Goal: Task Accomplishment & Management: Complete application form

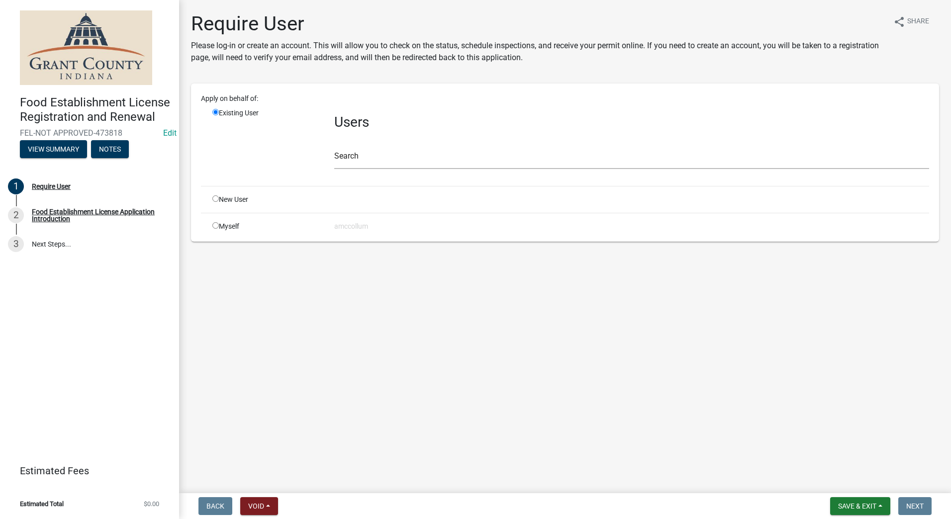
click at [213, 199] on input "radio" at bounding box center [215, 198] width 6 height 6
radio input "true"
radio input "false"
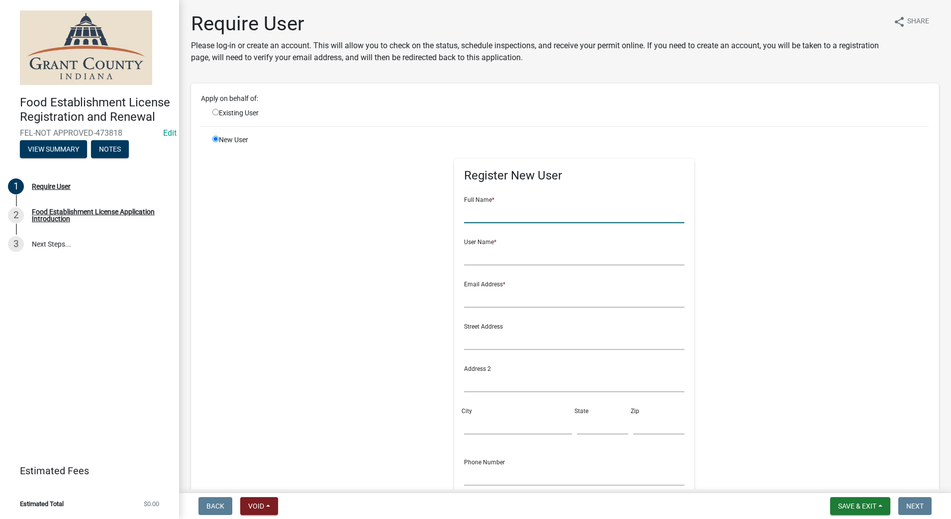
click at [475, 217] on input "text" at bounding box center [574, 213] width 220 height 20
click at [512, 212] on input "[PERSON_NAME] & chicken Market" at bounding box center [574, 213] width 220 height 20
click at [512, 215] on input "[PERSON_NAME] & chicken Market" at bounding box center [574, 213] width 220 height 20
type input "[PERSON_NAME] & Chicken Market"
click at [503, 256] on input "text" at bounding box center [574, 255] width 220 height 20
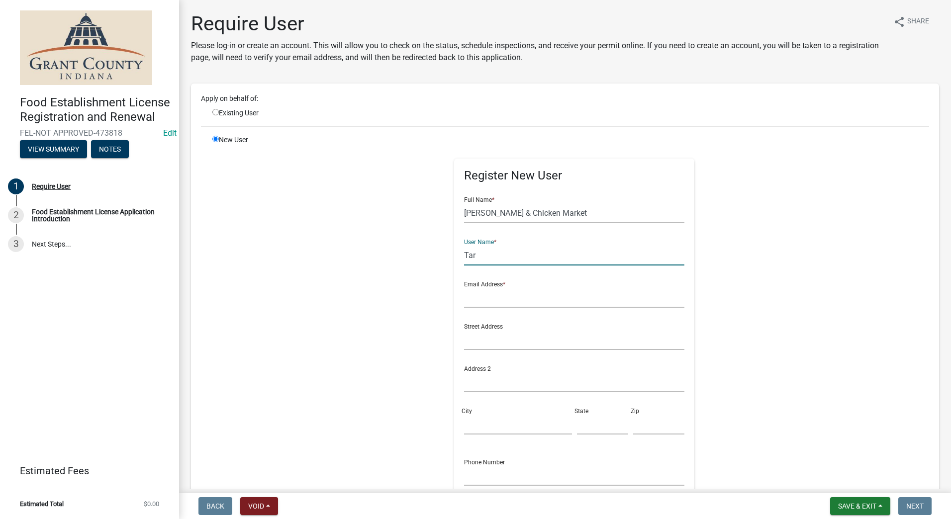
type input "[PERSON_NAME] ([PERSON_NAME])"
type input "[EMAIL_ADDRESS][DOMAIN_NAME]"
type input "[STREET_ADDRESS]"
type input "[PERSON_NAME]"
type input "IN"
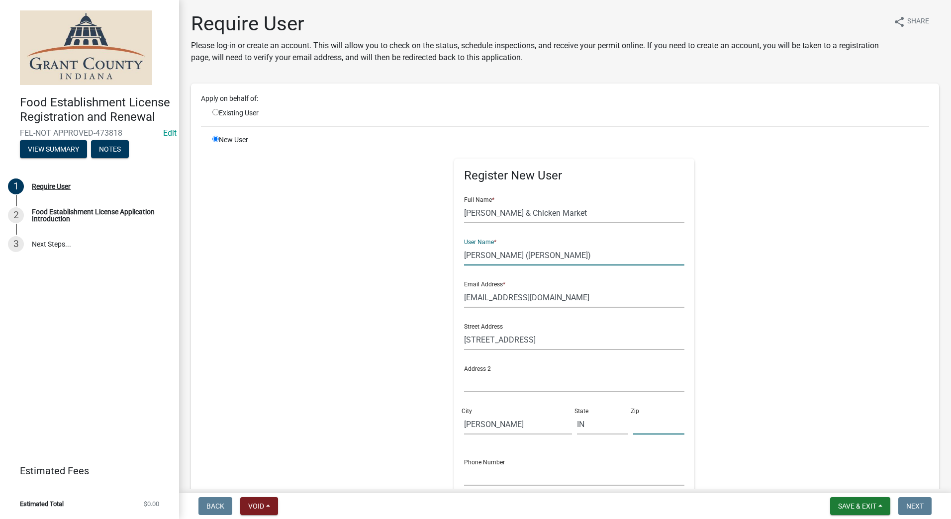
type input "46952"
type input "[PHONE_NUMBER]"
click at [388, 320] on div "Register New User Full Name * [PERSON_NAME] & Chicken Market User Name * [PERSO…" at bounding box center [574, 358] width 510 height 447
click at [506, 296] on input "[EMAIL_ADDRESS][DOMAIN_NAME]" at bounding box center [574, 297] width 220 height 20
type input "[EMAIL_ADDRESS][DOMAIN_NAME]"
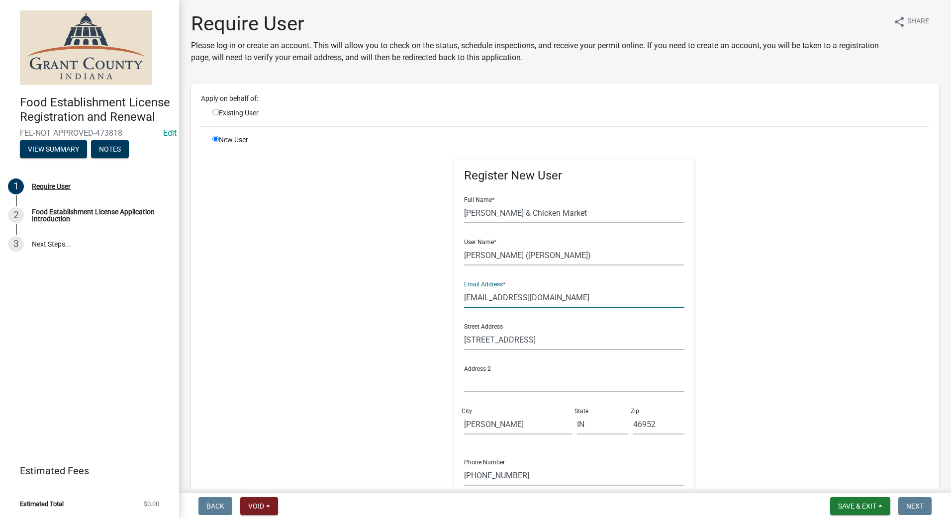
click at [555, 319] on div "Street Address [STREET_ADDRESS]" at bounding box center [574, 333] width 220 height 34
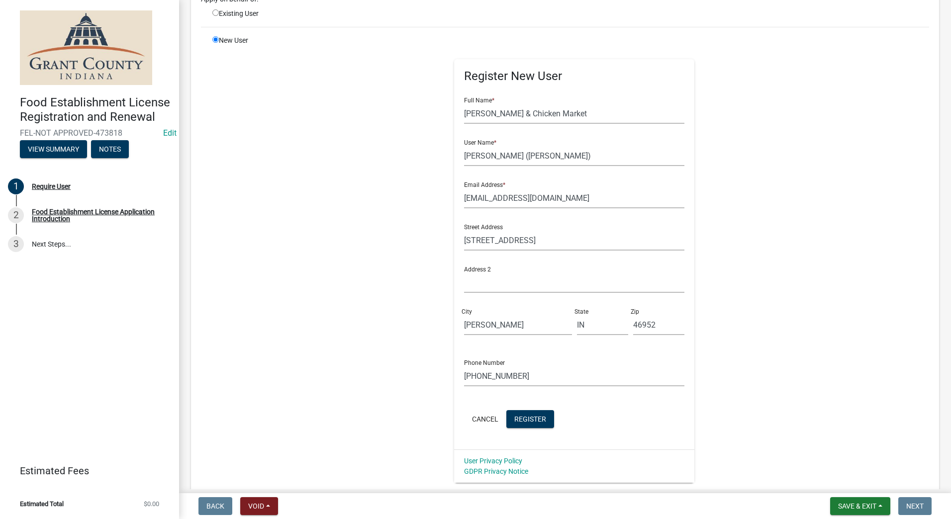
scroll to position [169, 0]
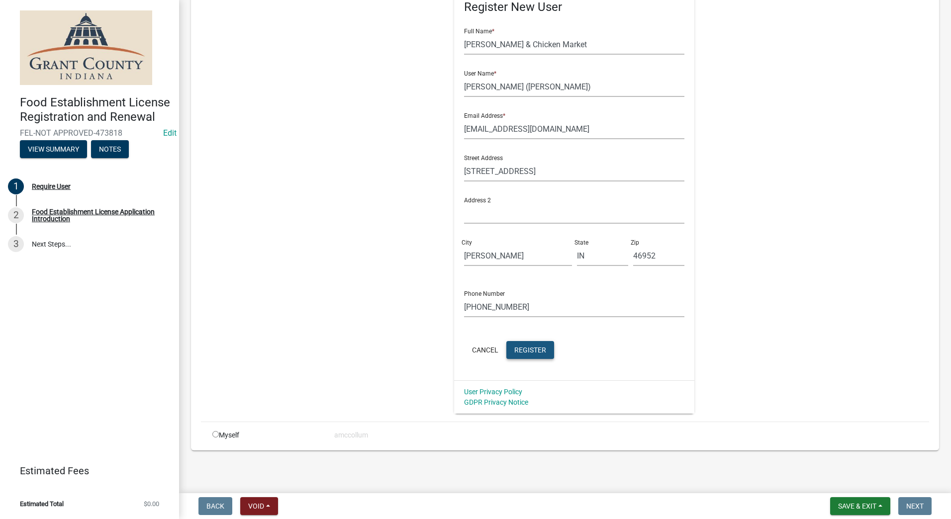
click at [529, 348] on span "Register" at bounding box center [530, 350] width 32 height 8
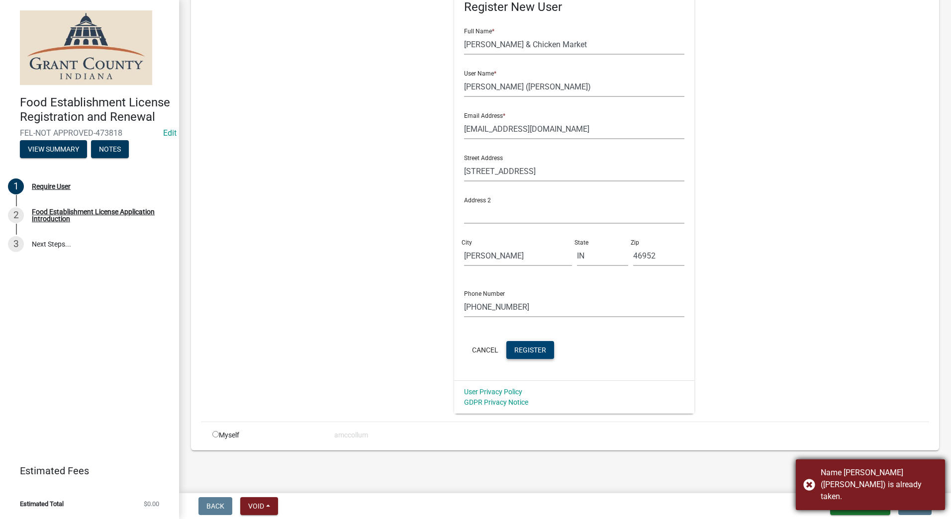
click at [813, 491] on div "Name [PERSON_NAME] ([PERSON_NAME]) is already taken." at bounding box center [869, 484] width 149 height 51
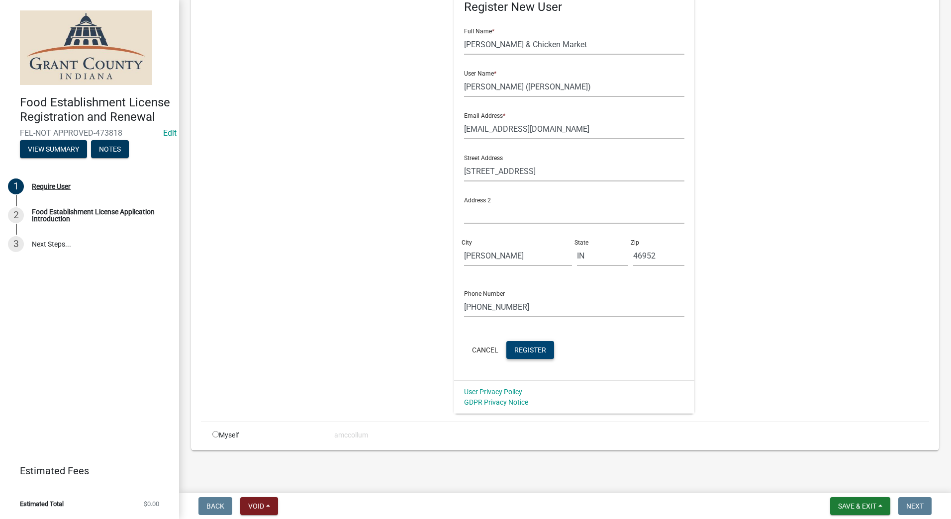
scroll to position [0, 0]
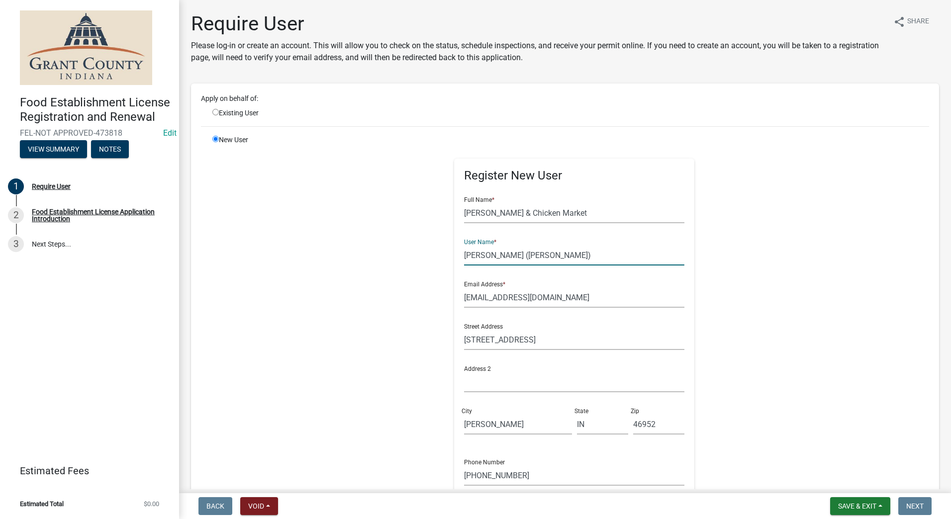
click at [517, 254] on input "[PERSON_NAME] ([PERSON_NAME])" at bounding box center [574, 255] width 220 height 20
click at [534, 256] on input "[PERSON_NAME])" at bounding box center [574, 255] width 220 height 20
drag, startPoint x: 513, startPoint y: 255, endPoint x: 547, endPoint y: 249, distance: 34.7
click at [547, 249] on input "[PERSON_NAME]" at bounding box center [574, 255] width 220 height 20
type input "([PERSON_NAME])[PERSON_NAME]"
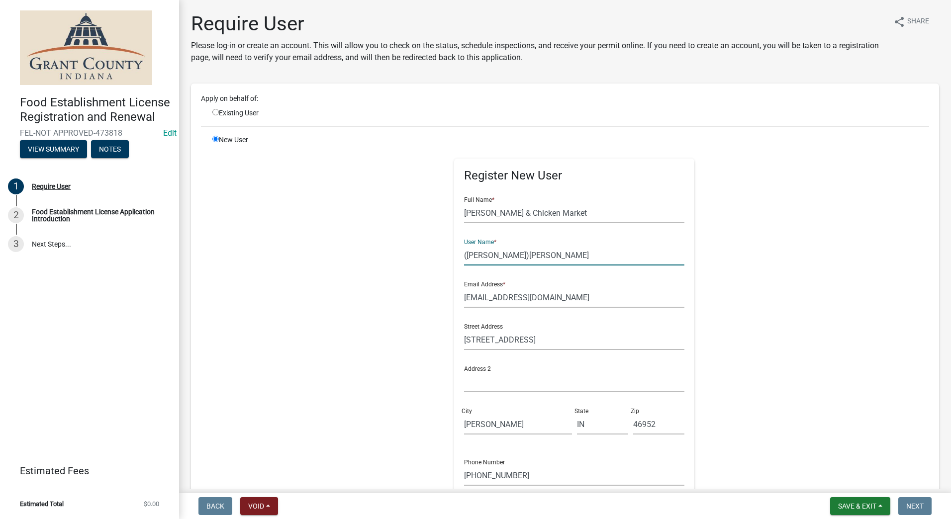
click at [386, 292] on div "Register New User Full Name * [PERSON_NAME] & Chicken Market User Name * ([PERS…" at bounding box center [574, 358] width 510 height 447
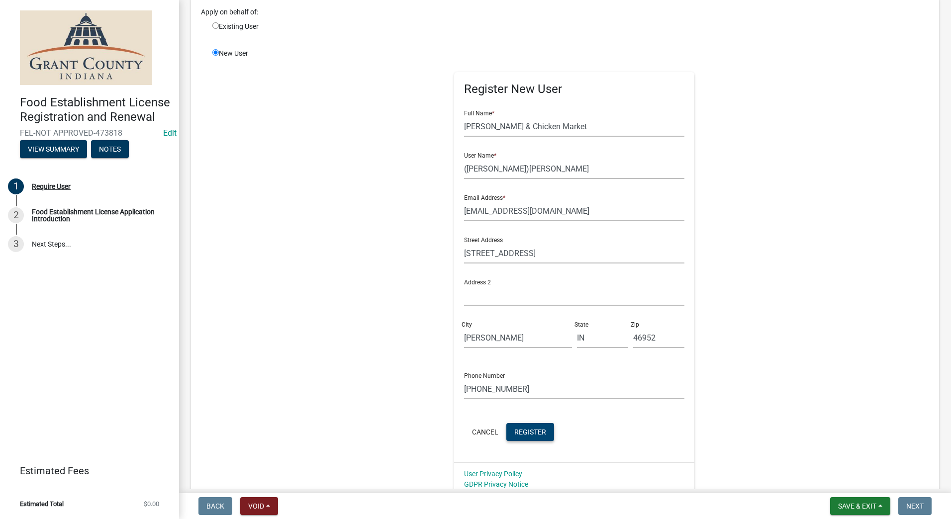
scroll to position [169, 0]
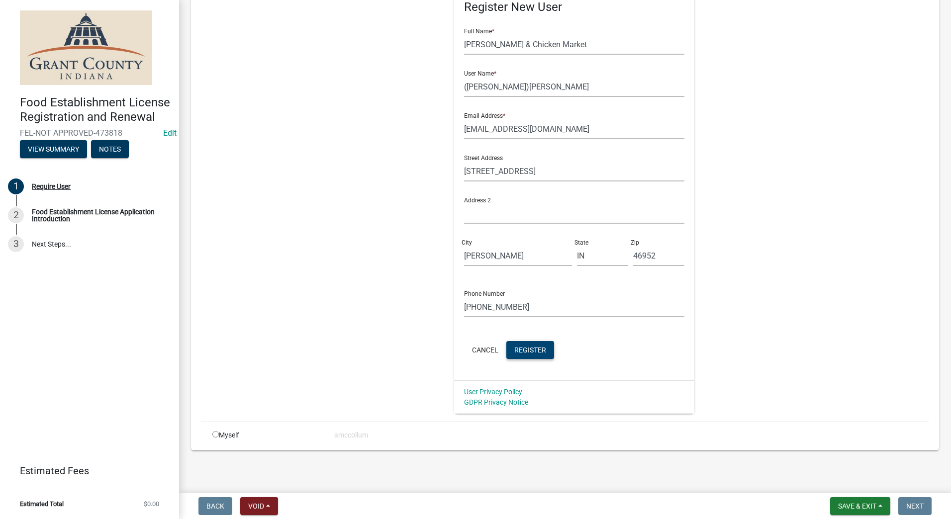
click at [514, 348] on span "Register" at bounding box center [530, 350] width 32 height 8
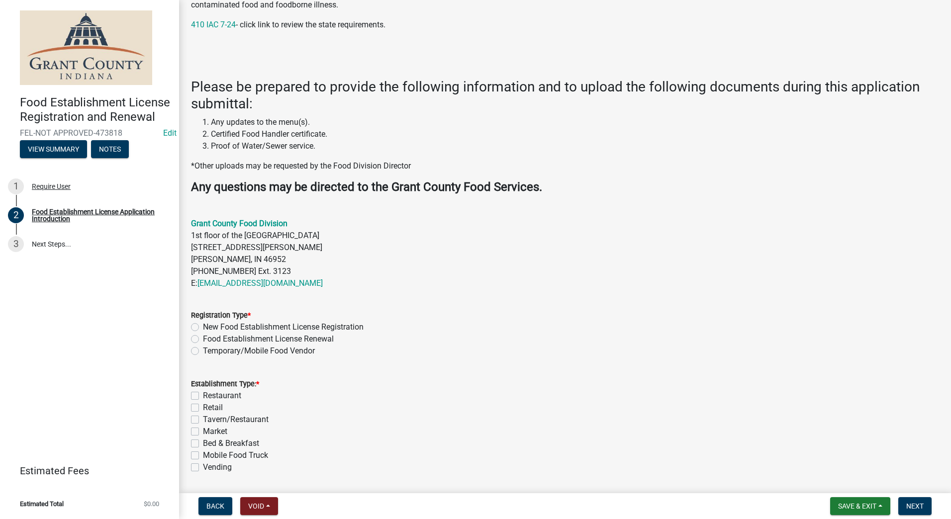
scroll to position [248, 0]
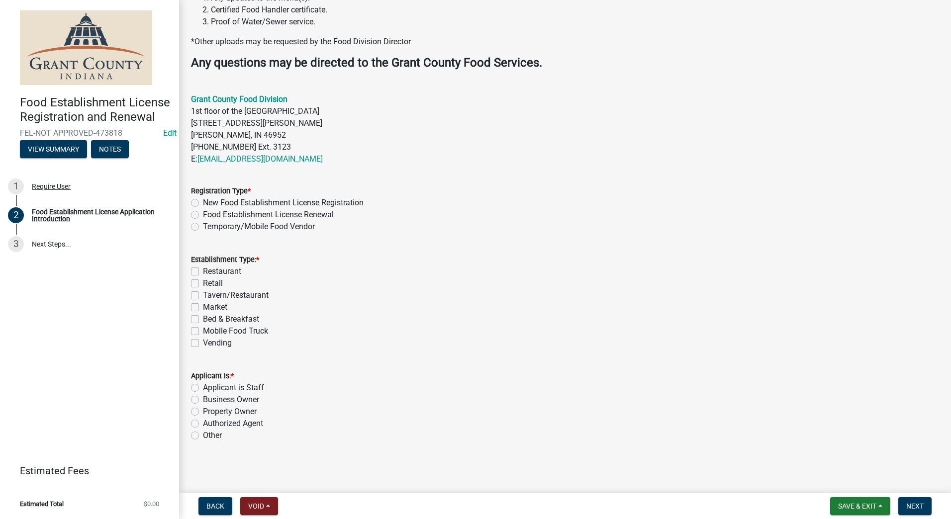
click at [203, 203] on label "New Food Establishment License Registration" at bounding box center [283, 203] width 161 height 12
click at [203, 203] on input "New Food Establishment License Registration" at bounding box center [206, 200] width 6 height 6
radio input "true"
click at [203, 269] on label "Restaurant" at bounding box center [222, 271] width 38 height 12
click at [203, 269] on input "Restaurant" at bounding box center [206, 268] width 6 height 6
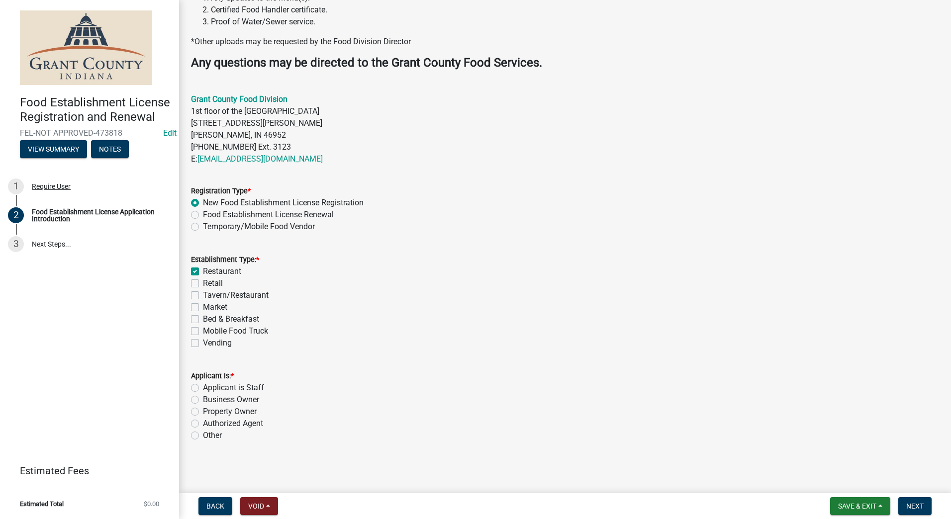
checkbox input "true"
checkbox input "false"
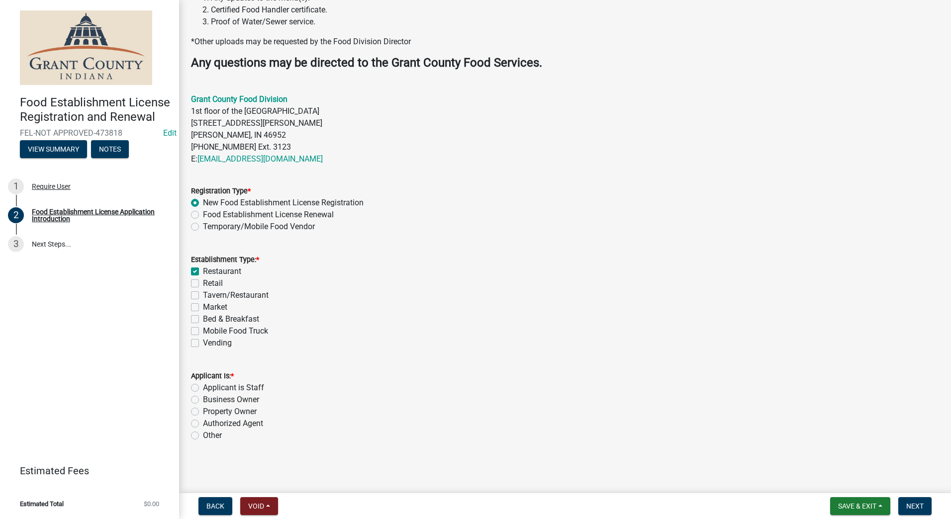
checkbox input "false"
click at [203, 425] on label "Authorized Agent" at bounding box center [233, 424] width 60 height 12
click at [203, 424] on input "Authorized Agent" at bounding box center [206, 421] width 6 height 6
radio input "true"
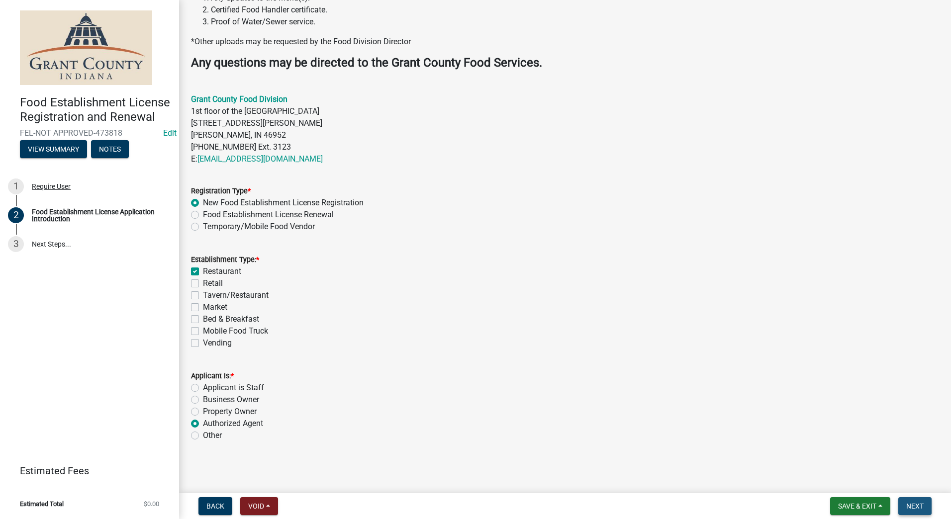
drag, startPoint x: 917, startPoint y: 507, endPoint x: 914, endPoint y: 502, distance: 5.8
click at [916, 505] on span "Next" at bounding box center [914, 506] width 17 height 8
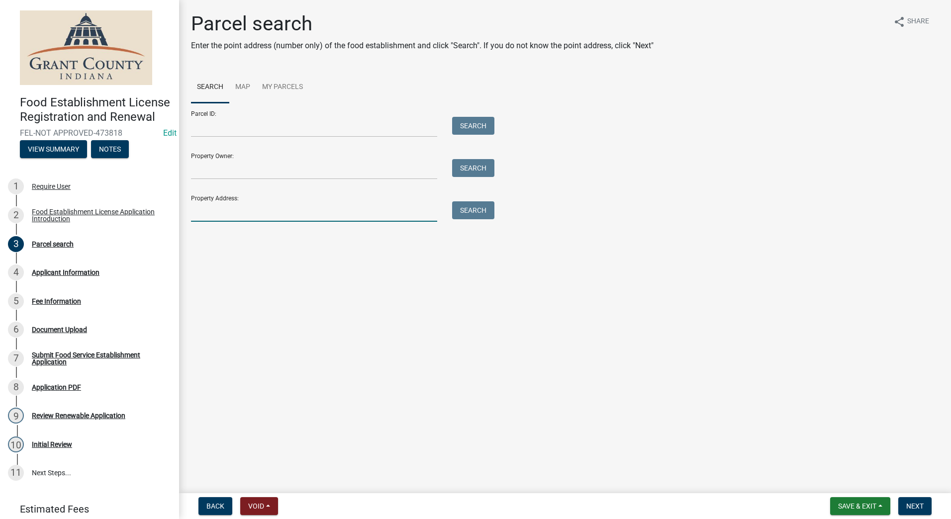
click at [245, 215] on input "Property Address:" at bounding box center [314, 211] width 246 height 20
click at [476, 205] on button "Search" at bounding box center [473, 210] width 42 height 18
click at [290, 217] on input "Same" at bounding box center [314, 211] width 246 height 20
type input "S"
type input "[STREET_ADDRESS]"
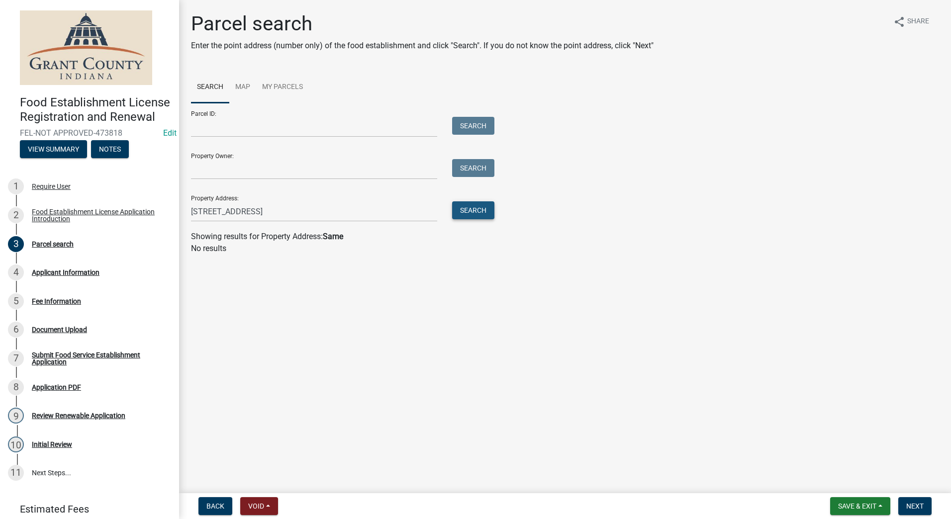
click at [470, 206] on button "Search" at bounding box center [473, 210] width 42 height 18
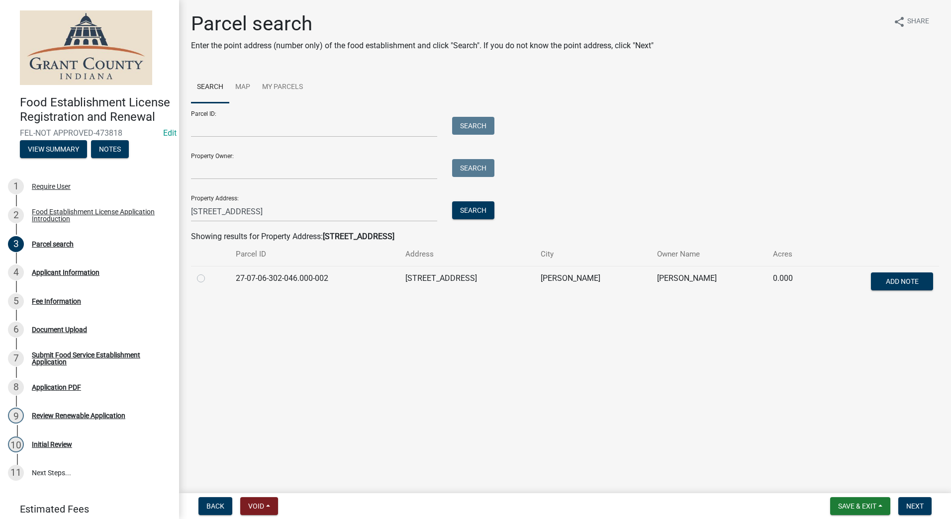
click at [209, 272] on label at bounding box center [209, 272] width 0 height 0
click at [209, 277] on input "radio" at bounding box center [212, 275] width 6 height 6
radio input "true"
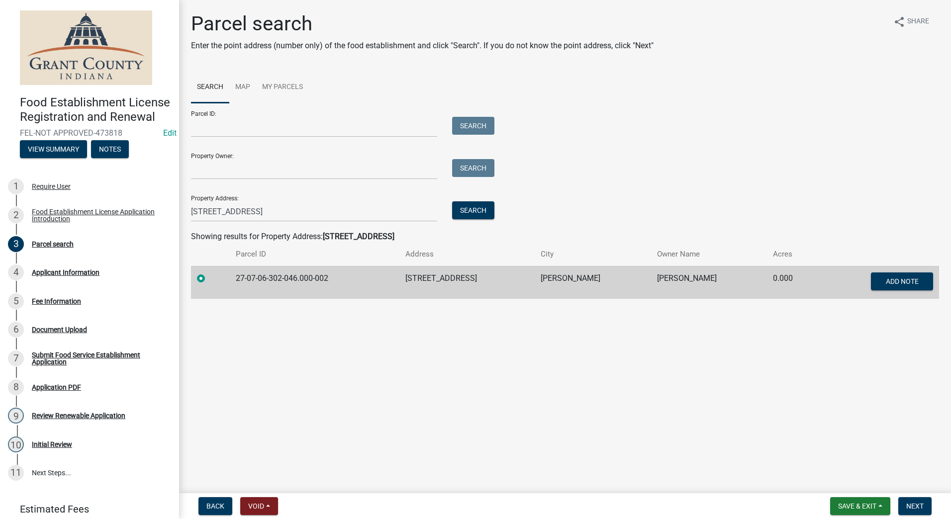
click at [274, 365] on main "Parcel search Enter the point address (number only) of the food establishment a…" at bounding box center [565, 244] width 772 height 489
click at [919, 502] on span "Next" at bounding box center [914, 506] width 17 height 8
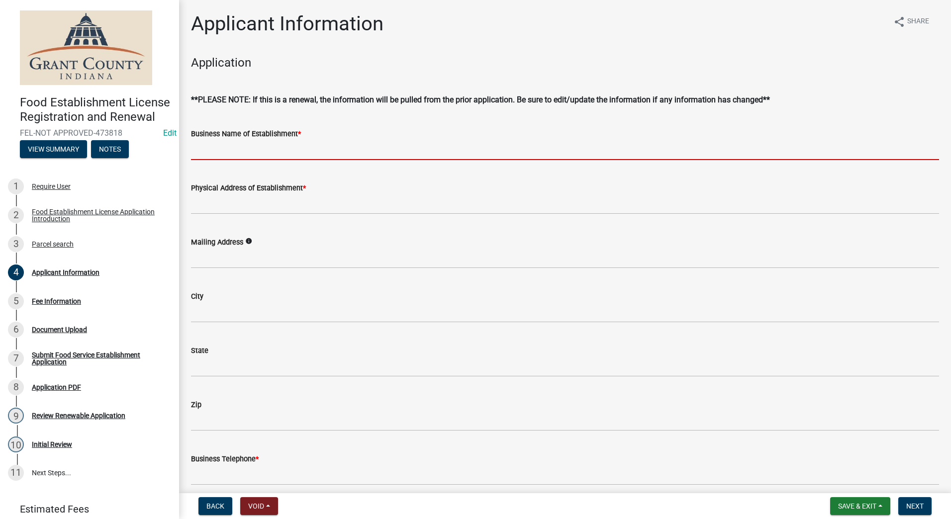
click at [216, 144] on input "Business Name of Establishment *" at bounding box center [565, 150] width 748 height 20
type input "[PERSON_NAME] & Chicken Market"
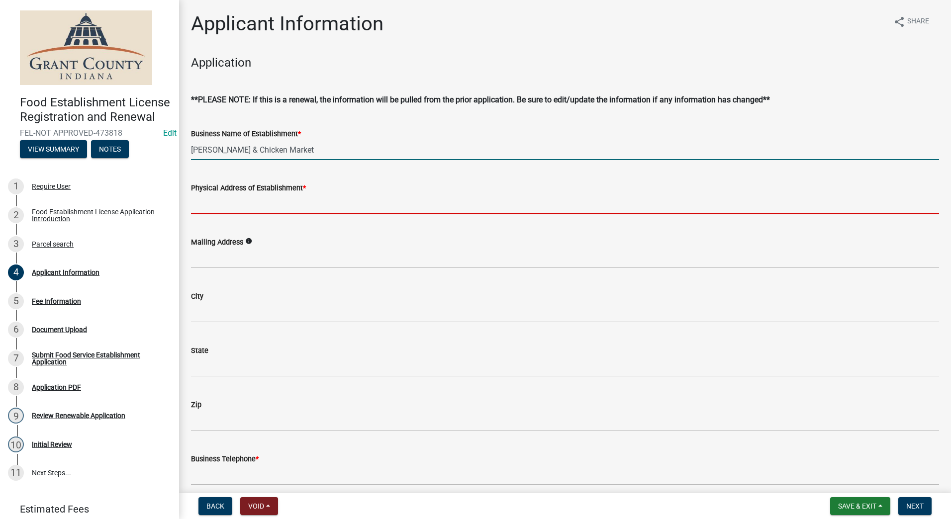
type input "[STREET_ADDRESS][PERSON_NAME]"
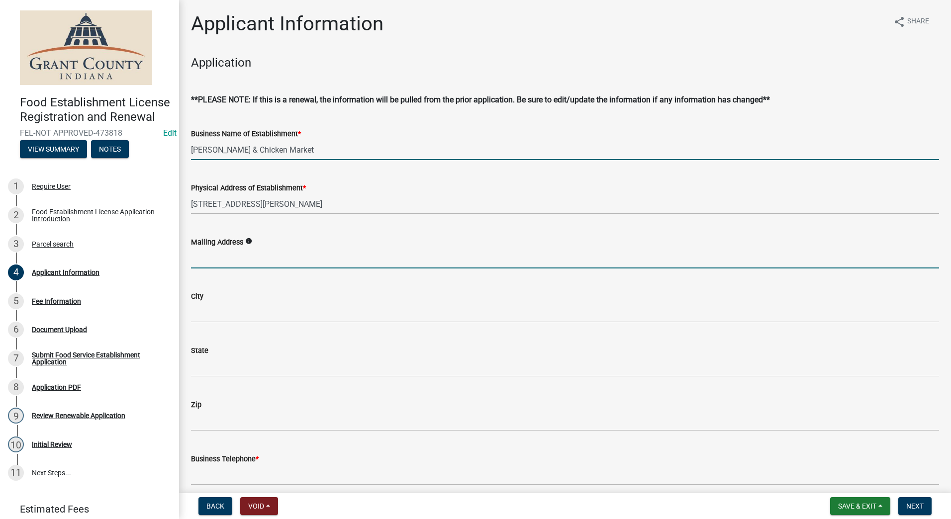
type input "[STREET_ADDRESS]"
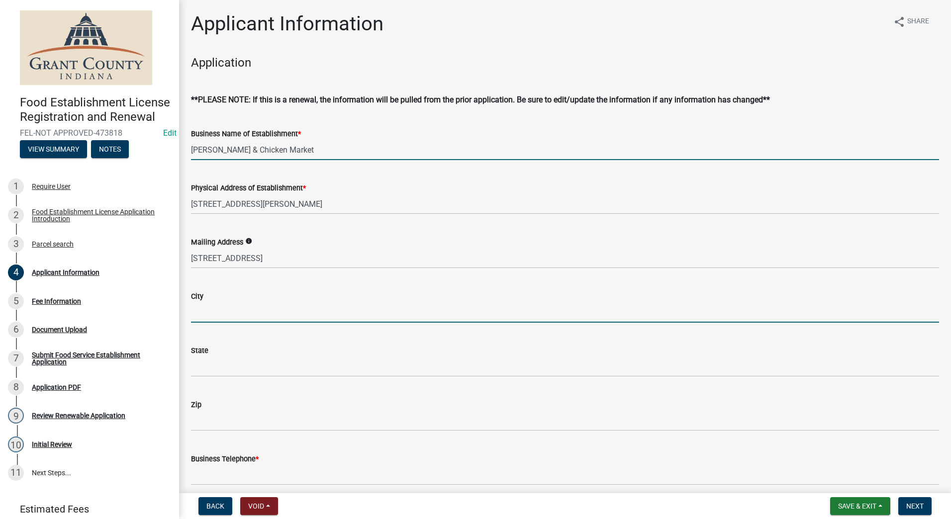
type input "Kokomo"
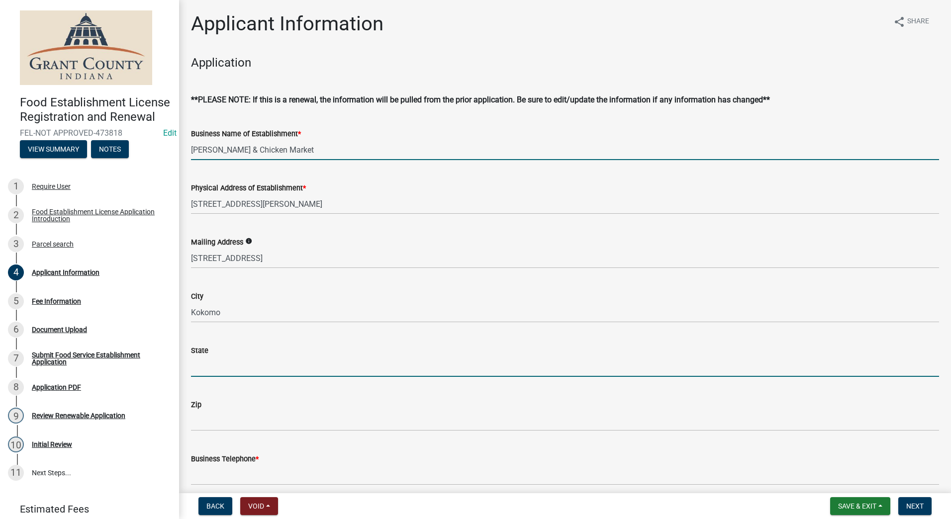
type input "IN"
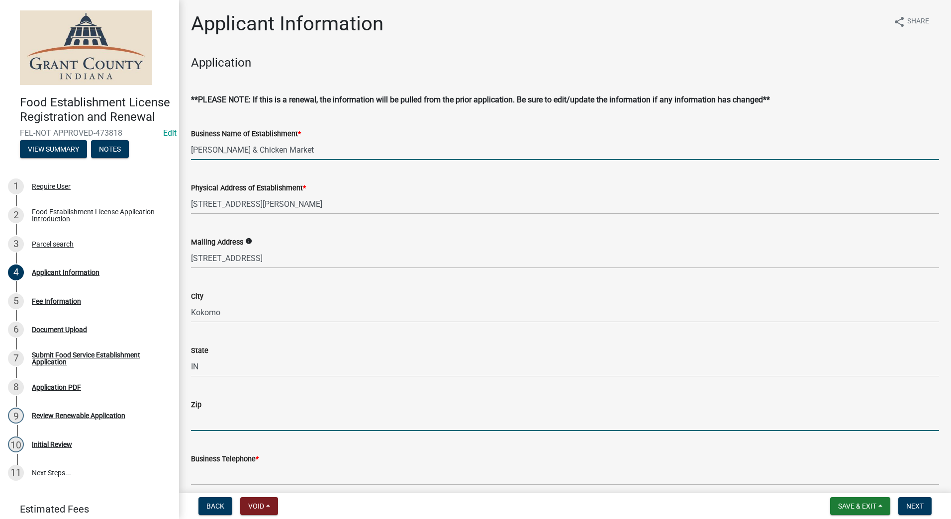
type input "46902"
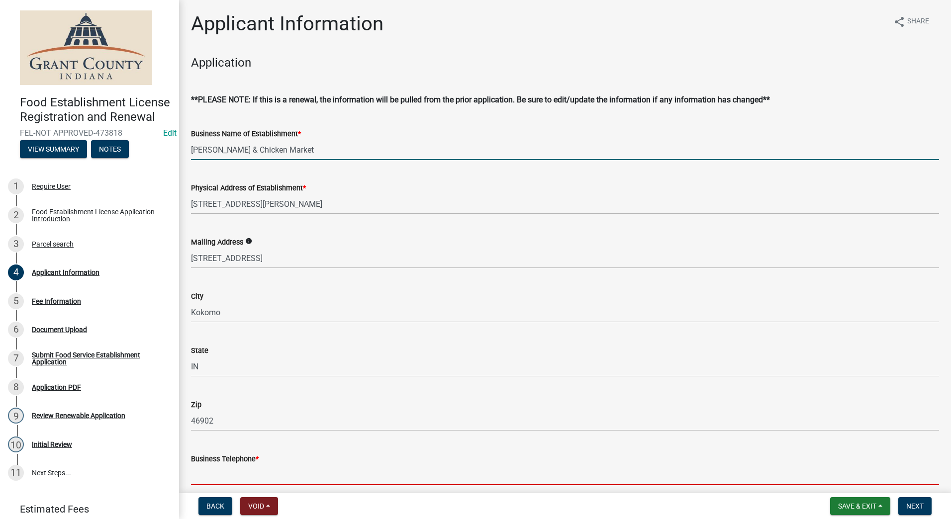
type input "[PHONE_NUMBER]"
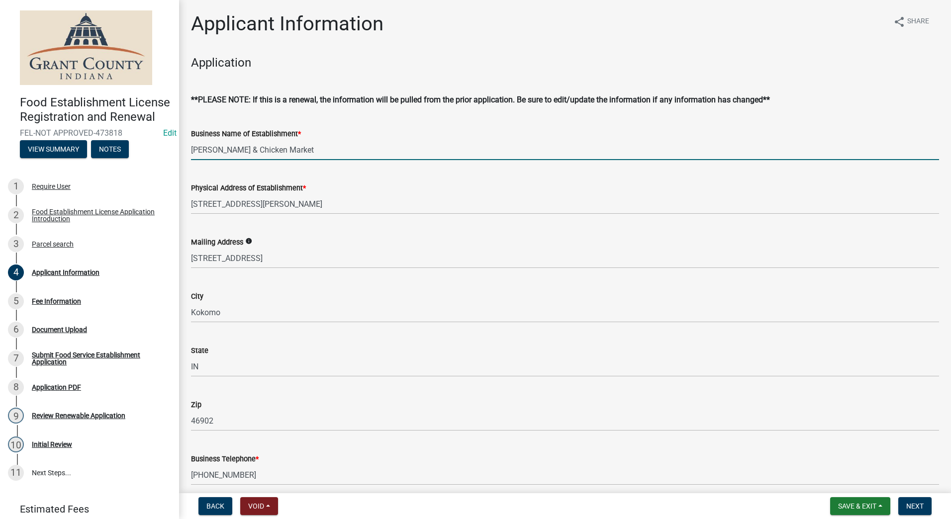
type input "[EMAIL_ADDRESS][DOMAIN_NAME]"
click at [293, 228] on div "Mailing Address info [STREET_ADDRESS]" at bounding box center [565, 245] width 748 height 46
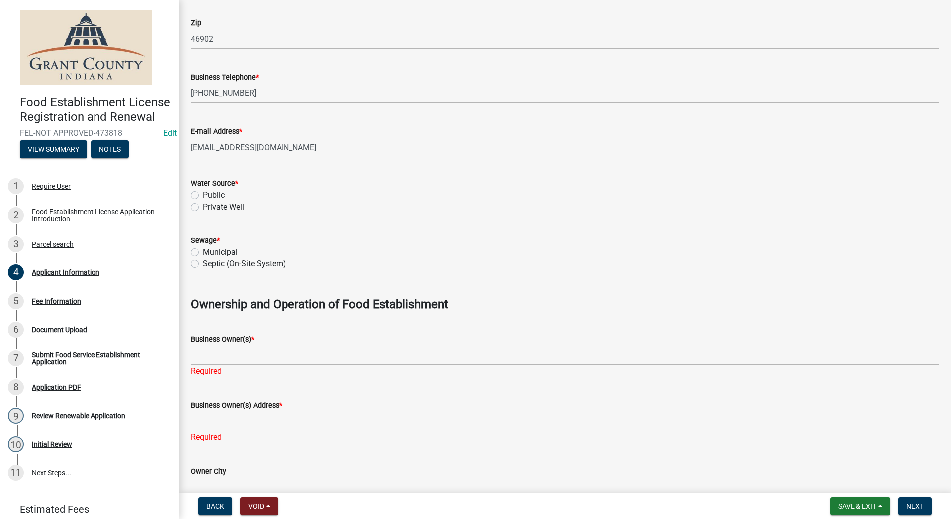
scroll to position [398, 0]
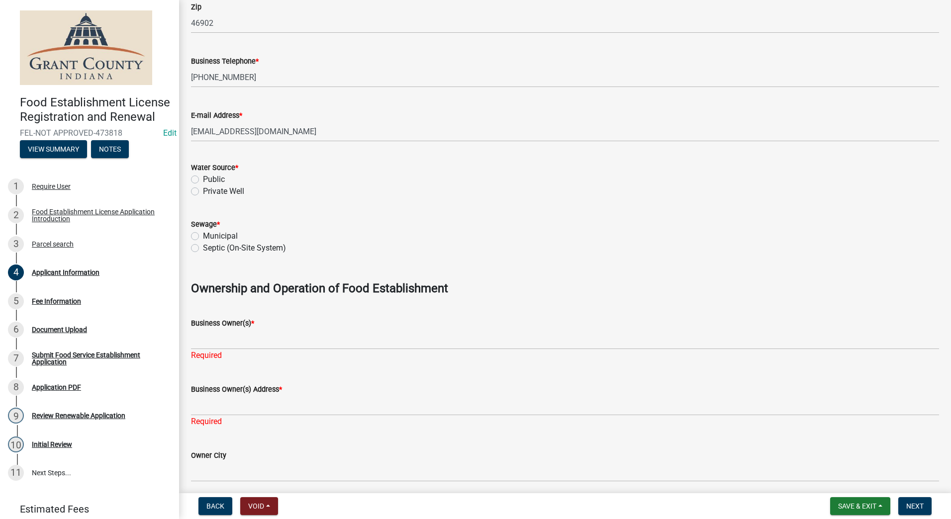
click at [203, 177] on label "Public" at bounding box center [214, 180] width 22 height 12
click at [203, 177] on input "Public" at bounding box center [206, 177] width 6 height 6
radio input "true"
click at [203, 236] on label "Municipal" at bounding box center [220, 236] width 35 height 12
click at [203, 236] on input "Municipal" at bounding box center [206, 233] width 6 height 6
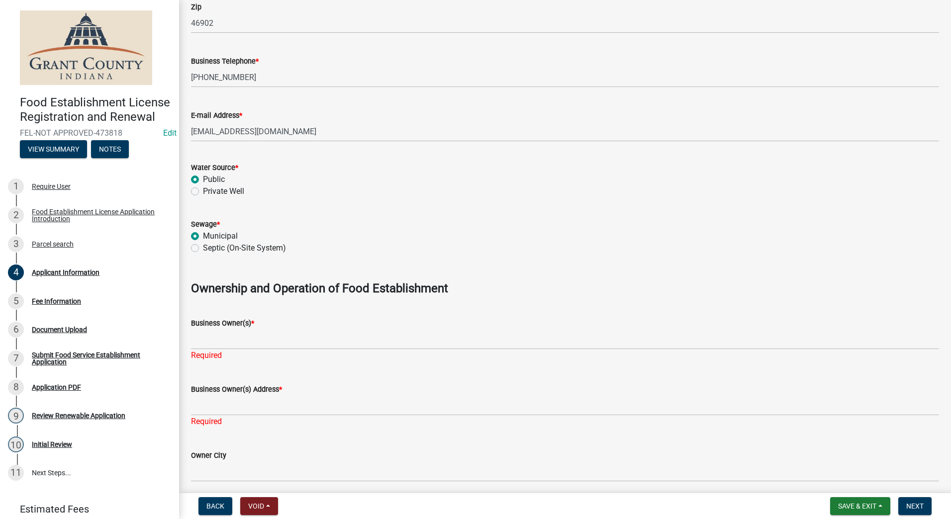
radio input "true"
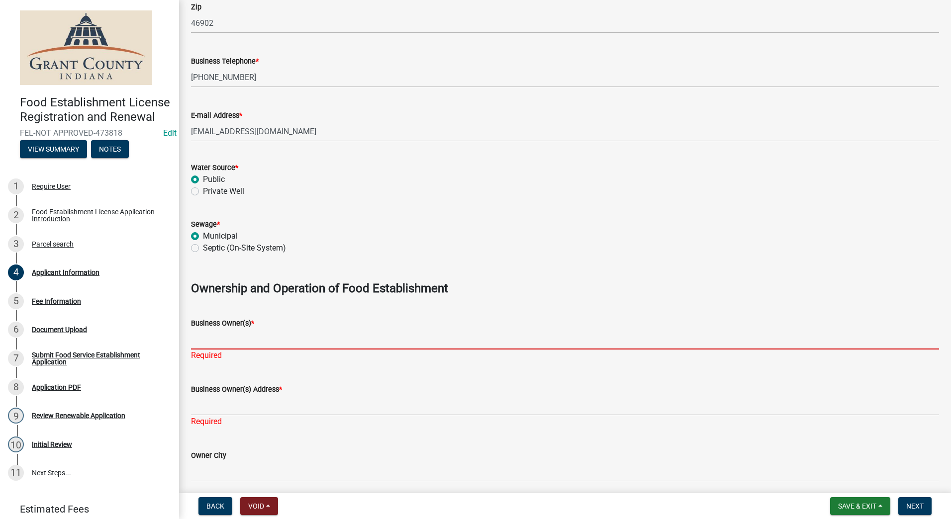
click at [250, 341] on input "Business Owner(s) *" at bounding box center [565, 339] width 748 height 20
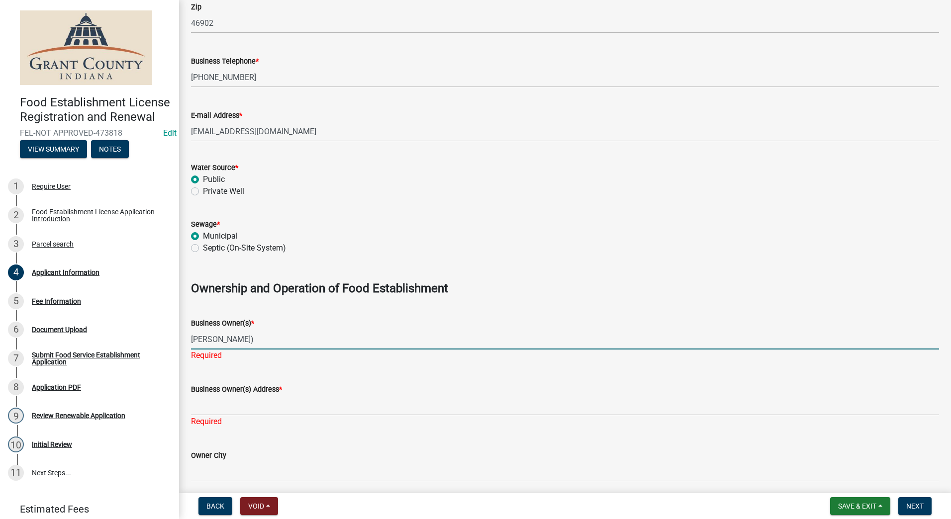
click at [191, 337] on input "[PERSON_NAME])" at bounding box center [565, 339] width 748 height 20
click at [235, 337] on input "([PERSON_NAME])" at bounding box center [565, 339] width 748 height 20
type input "([PERSON_NAME]) [PERSON_NAME]"
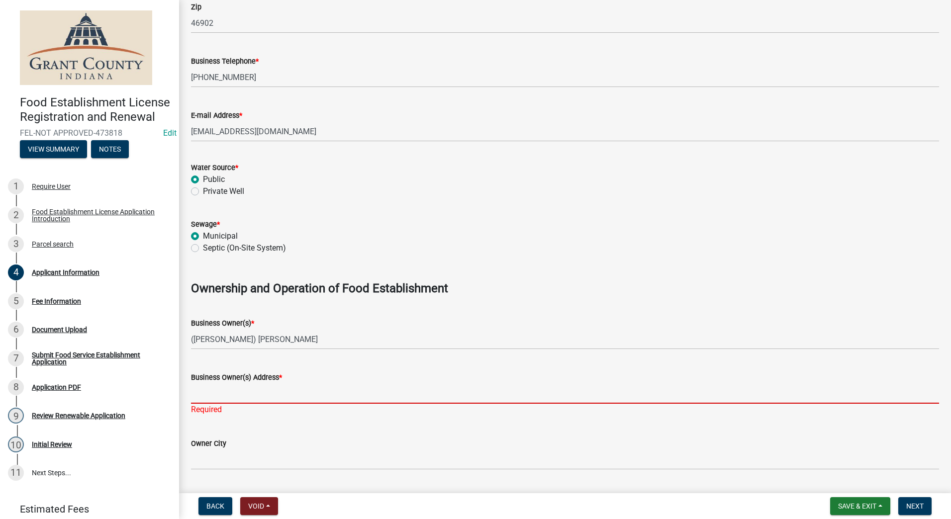
click at [227, 411] on div "Business Owner(s) Address * Required" at bounding box center [565, 386] width 748 height 58
click at [218, 393] on input "Business Owner(s) Address *" at bounding box center [565, 393] width 748 height 20
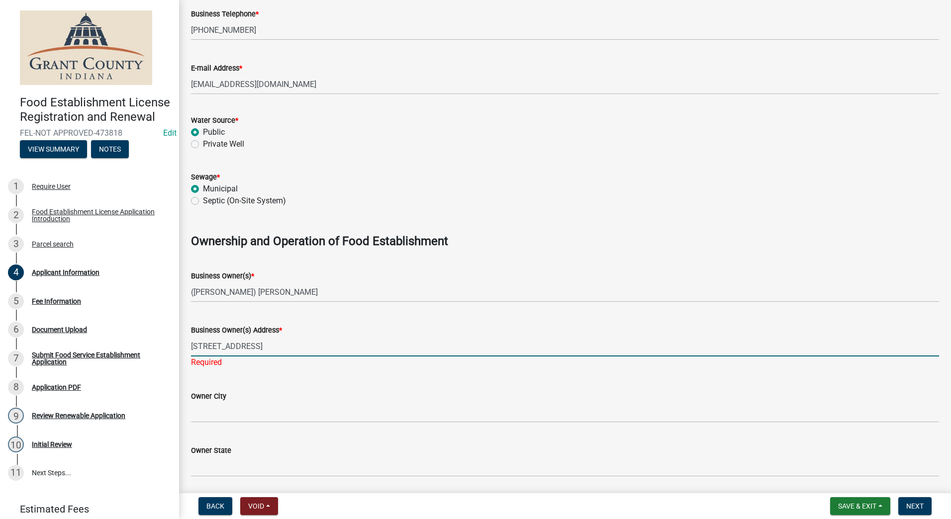
scroll to position [497, 0]
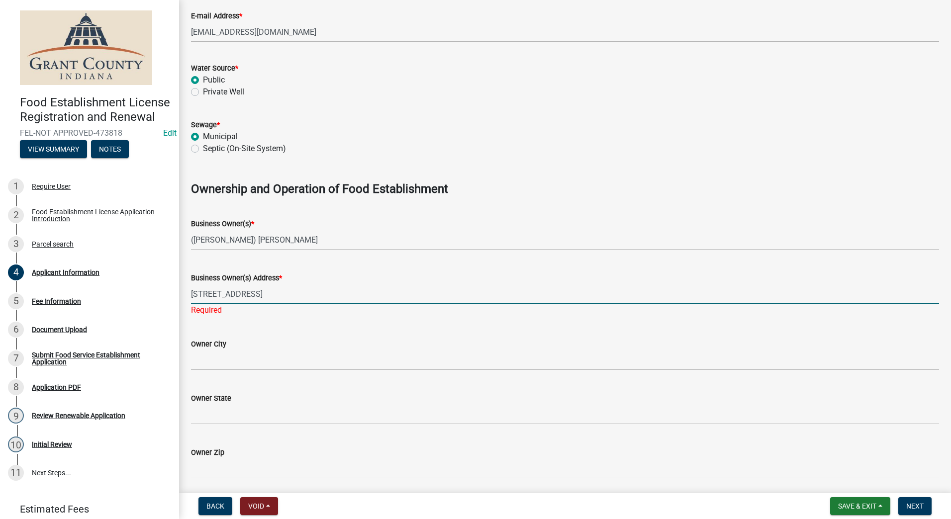
type input "[STREET_ADDRESS]"
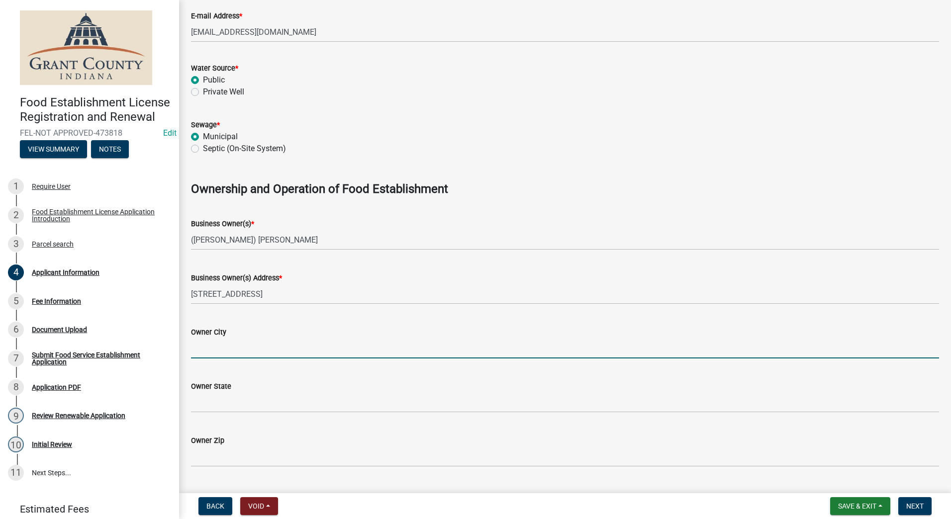
click at [218, 354] on input "Owner City" at bounding box center [565, 348] width 748 height 20
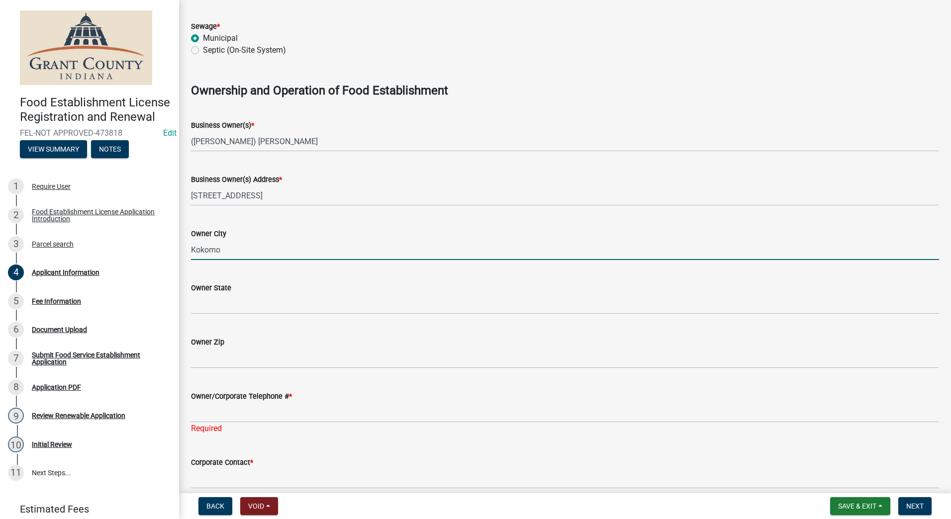
scroll to position [597, 0]
type input "Kokomo"
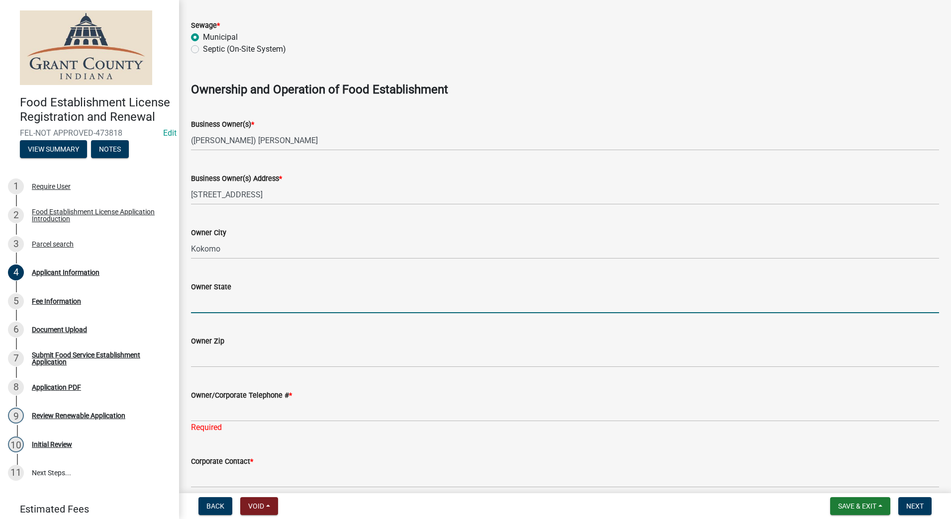
click at [237, 301] on input "Owner State" at bounding box center [565, 303] width 748 height 20
type input "IN"
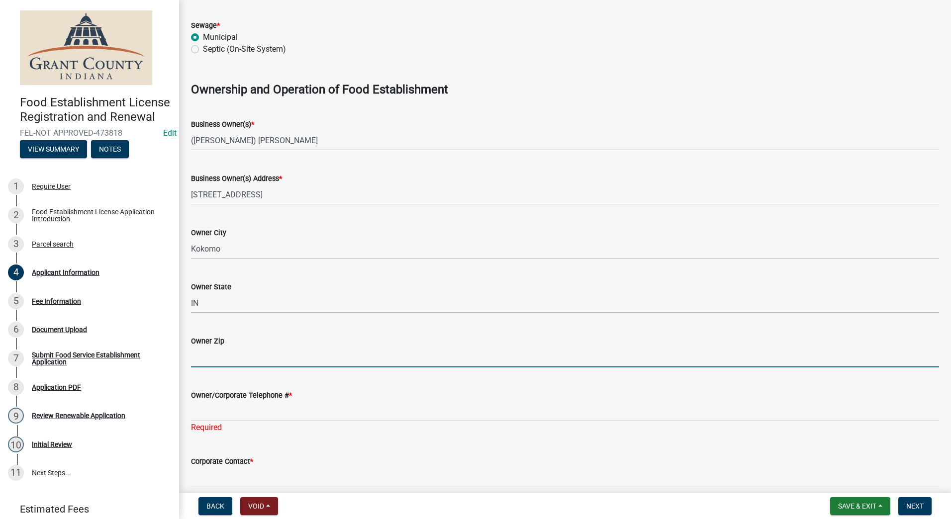
click at [200, 352] on input "Owner Zip" at bounding box center [565, 357] width 748 height 20
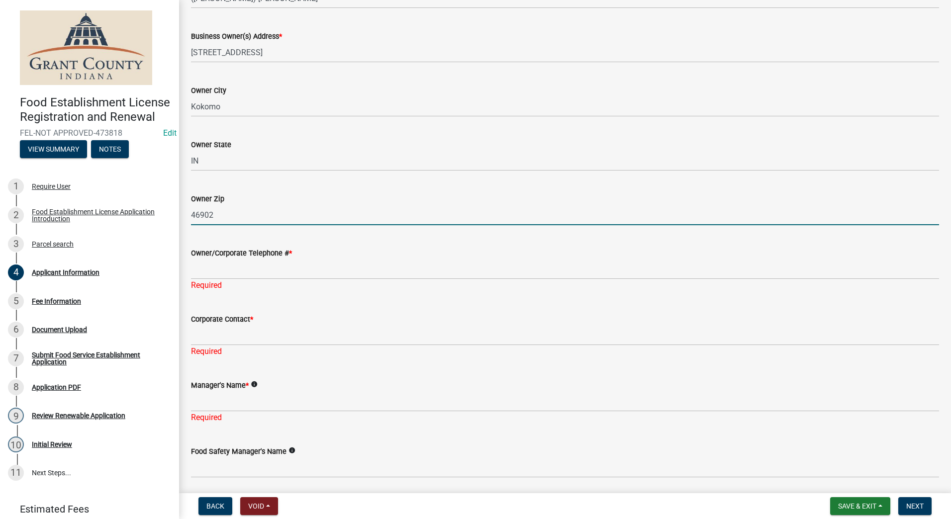
scroll to position [746, 0]
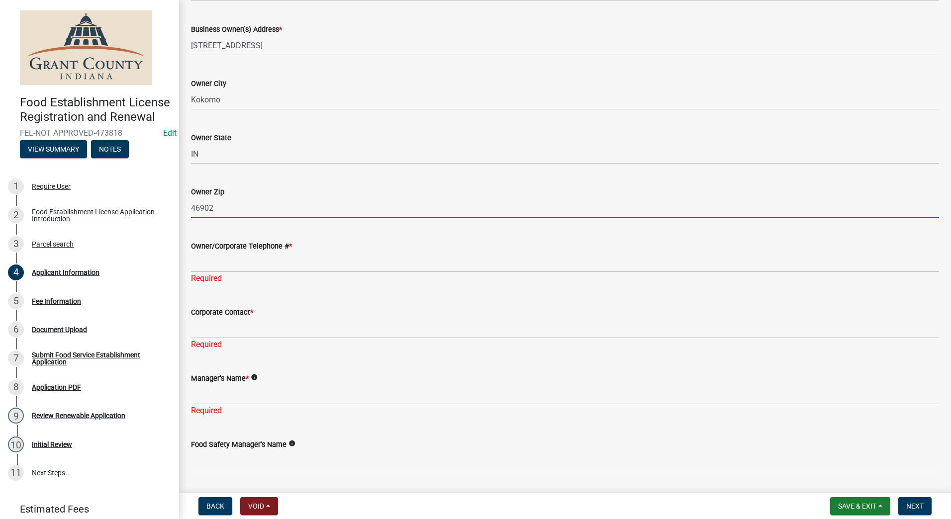
type input "46902"
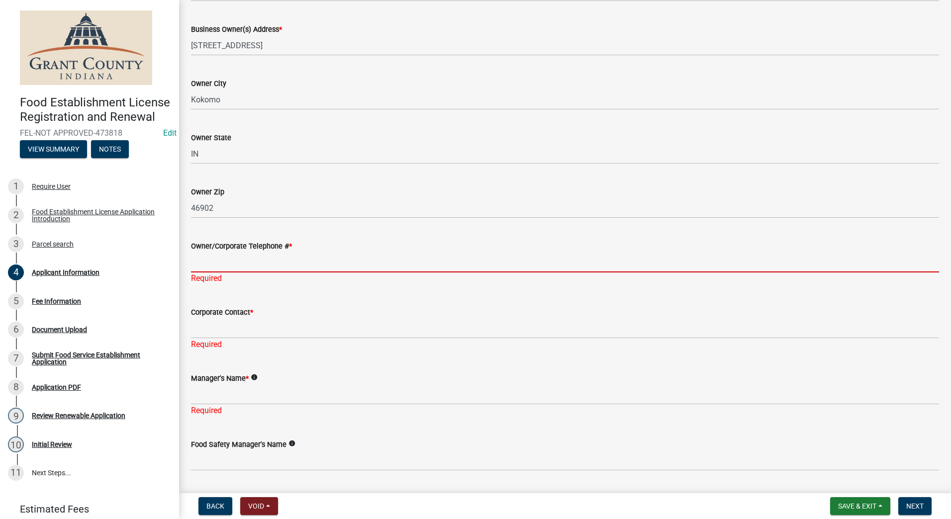
click at [241, 258] on input "Owner/Corporate Telephone # *" at bounding box center [565, 262] width 748 height 20
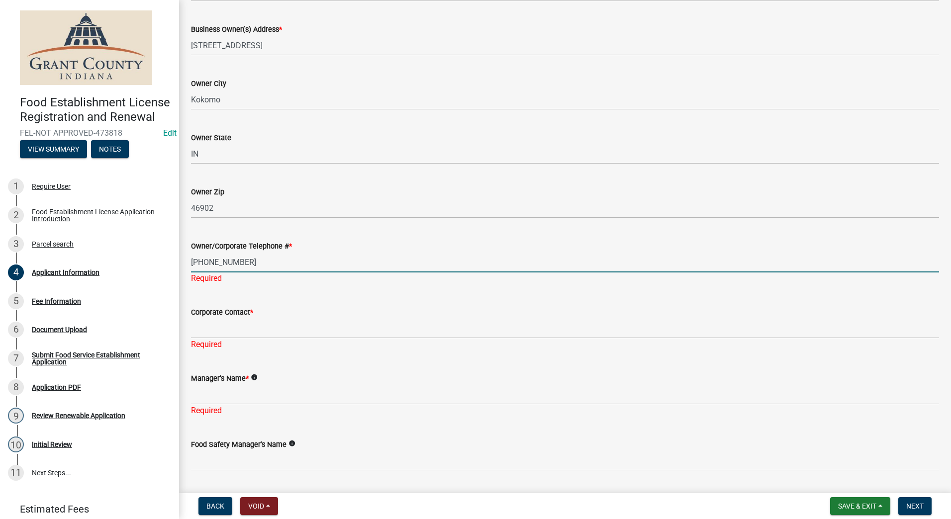
type input "[PHONE_NUMBER]"
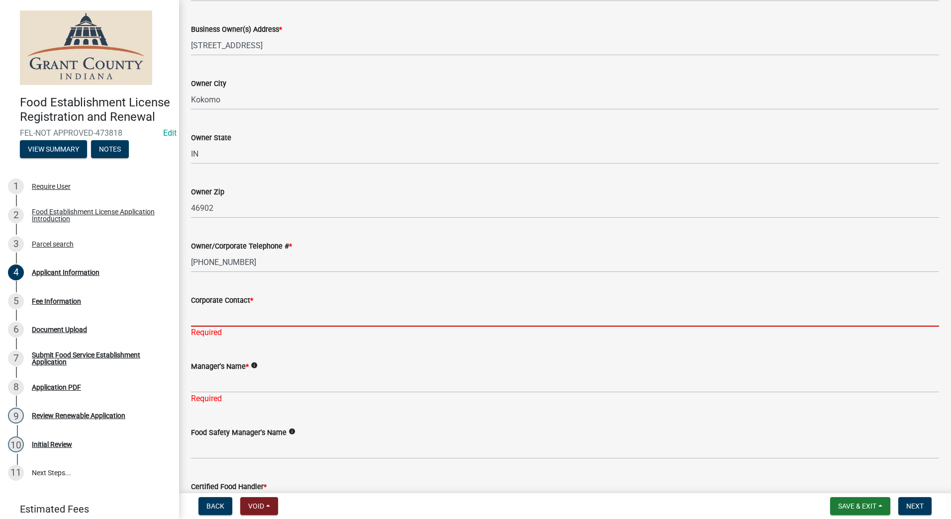
click at [227, 328] on div "Corporate Contact * Required" at bounding box center [565, 309] width 748 height 58
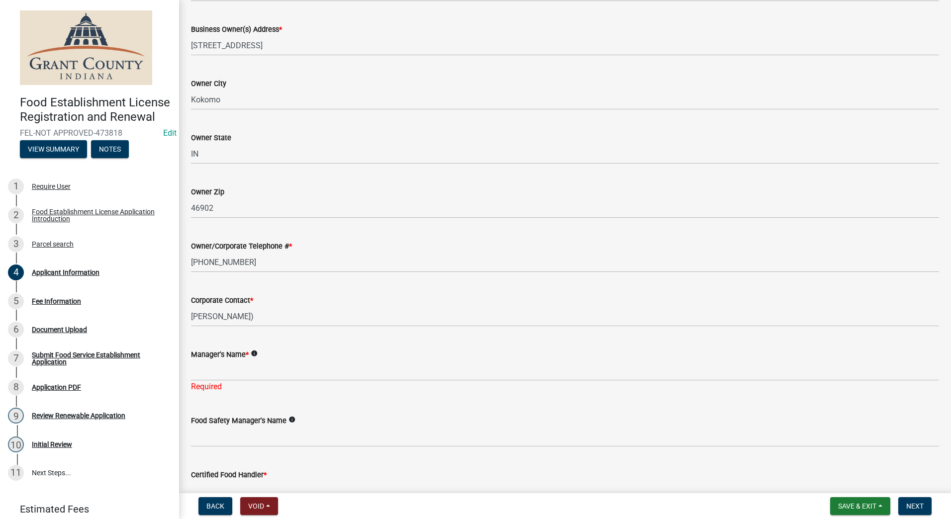
click at [190, 316] on div "Corporate Contact * [PERSON_NAME])" at bounding box center [564, 303] width 763 height 46
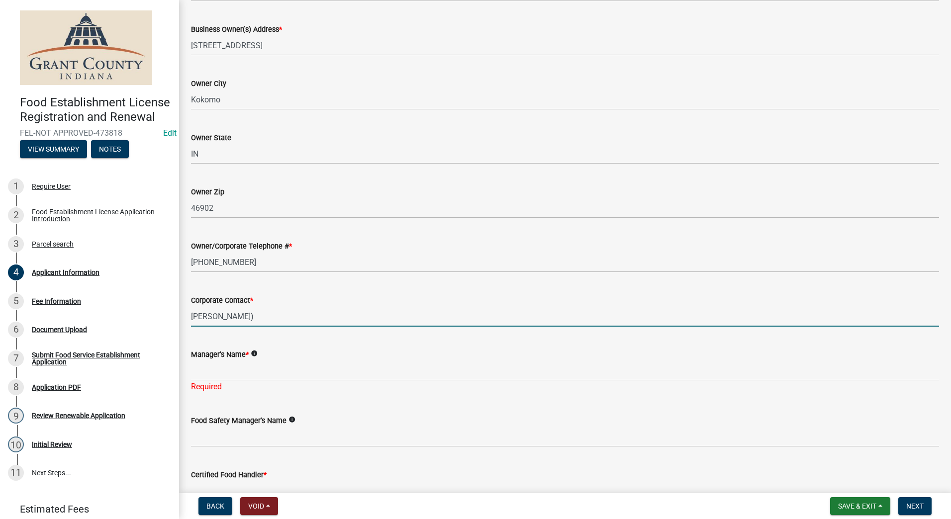
click at [193, 314] on input "[PERSON_NAME])" at bounding box center [565, 316] width 748 height 20
click at [216, 318] on input "([PERSON_NAME])" at bounding box center [565, 316] width 748 height 20
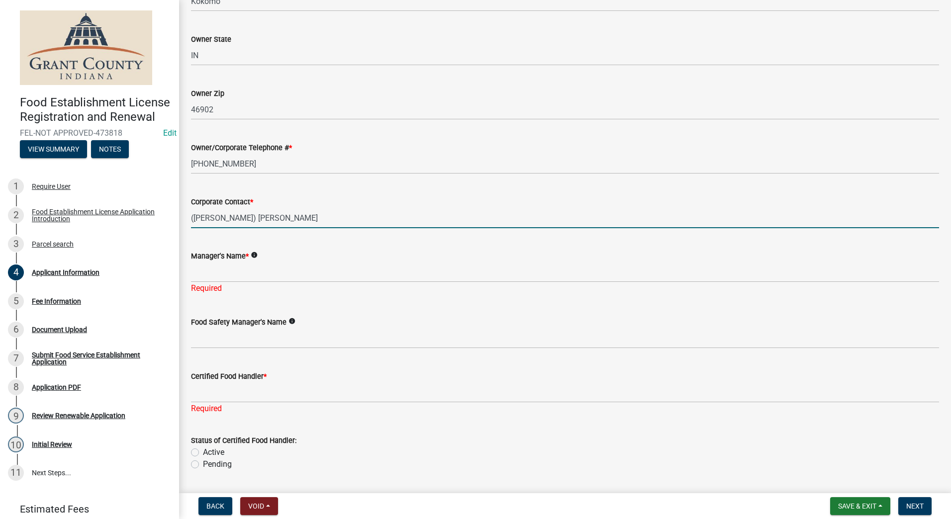
scroll to position [845, 0]
type input "([PERSON_NAME]) [PERSON_NAME]"
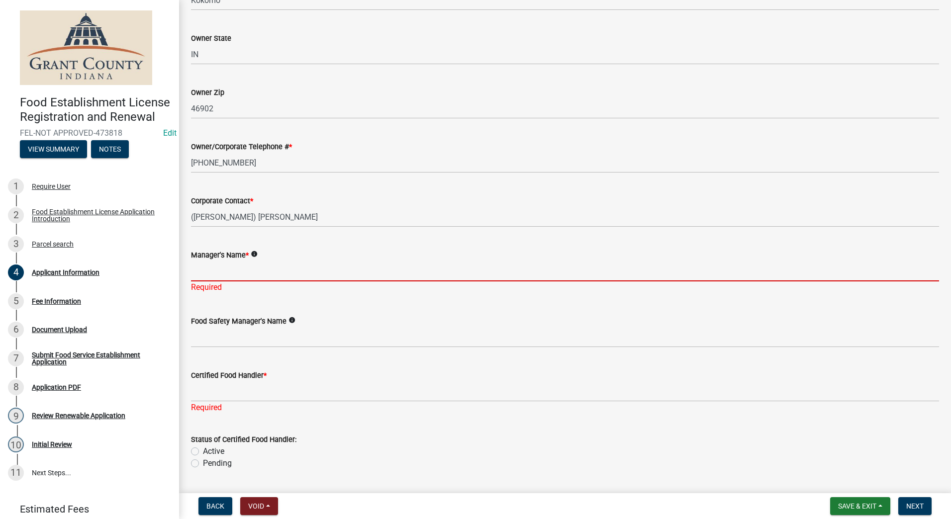
click at [237, 266] on input "Manager's Name *" at bounding box center [565, 271] width 748 height 20
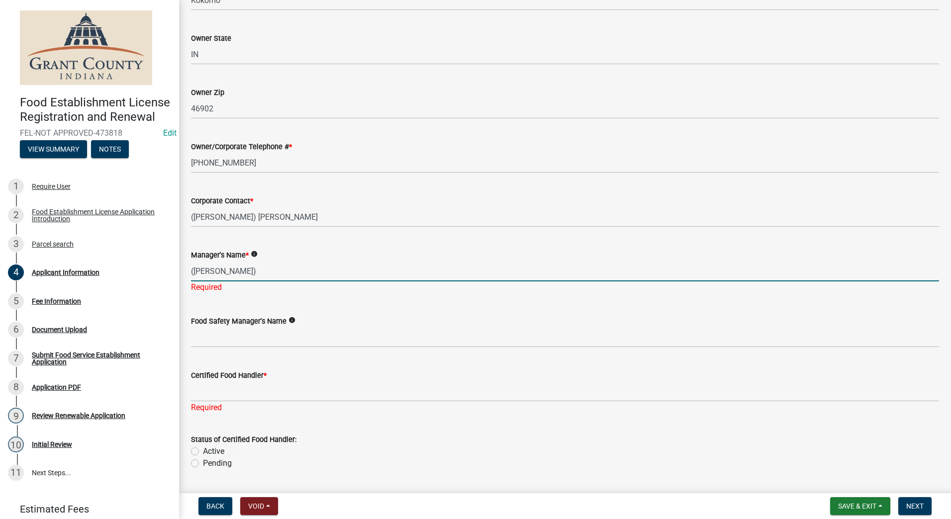
click at [218, 271] on input "([PERSON_NAME])" at bounding box center [565, 271] width 748 height 20
type input "([PERSON_NAME]) [PERSON_NAME]"
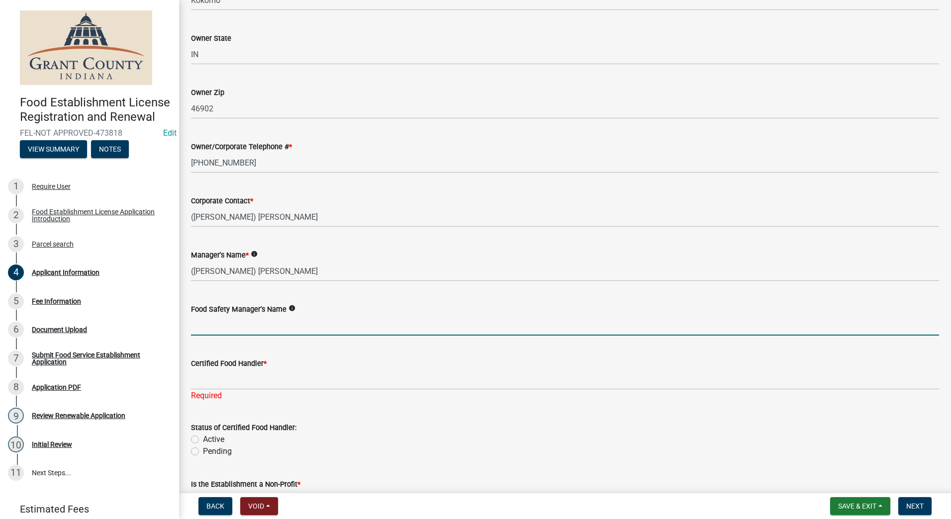
click at [236, 320] on input "Food Safety Manager's Name" at bounding box center [565, 325] width 748 height 20
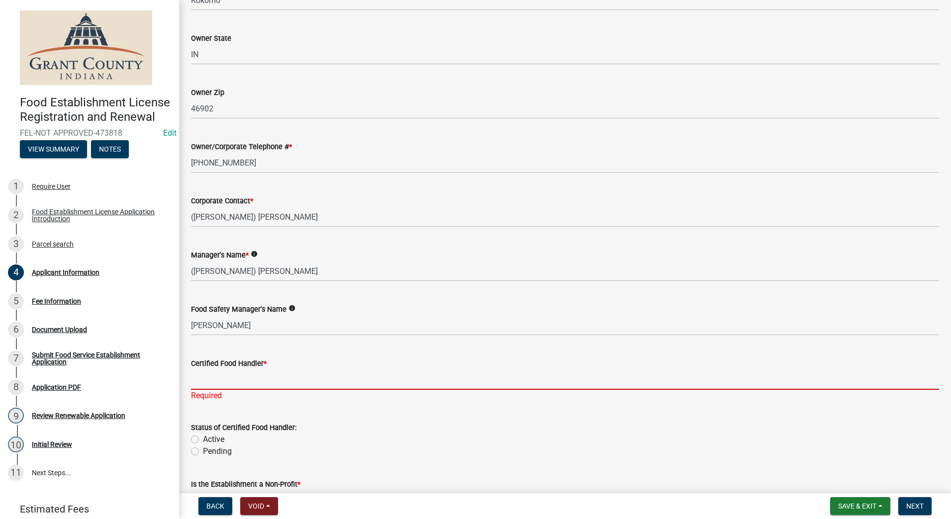
click at [240, 385] on input "Certified Food Handler *" at bounding box center [565, 379] width 748 height 20
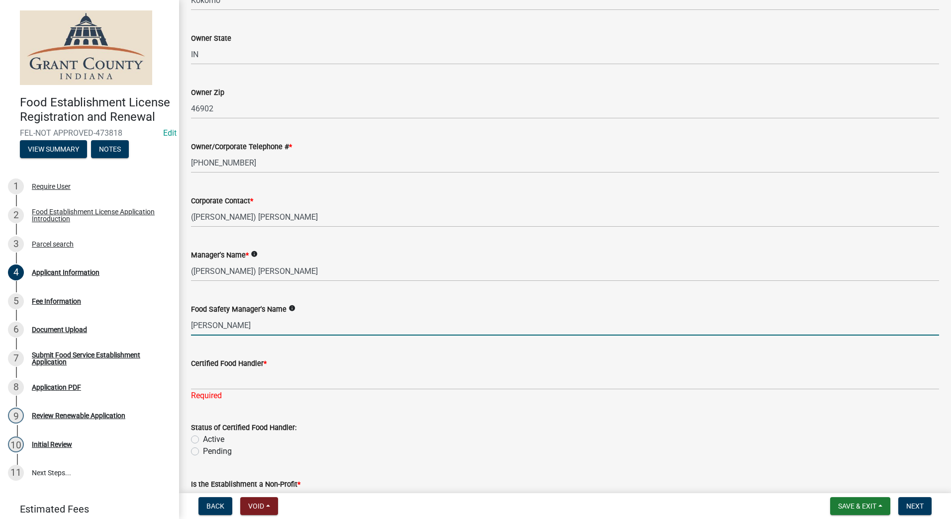
drag, startPoint x: 259, startPoint y: 323, endPoint x: 174, endPoint y: 337, distance: 86.7
click at [174, 337] on div "Food Establishment License Registration and Renewal FEL-NOT APPROVED-473818 Edi…" at bounding box center [475, 259] width 951 height 519
type input "c"
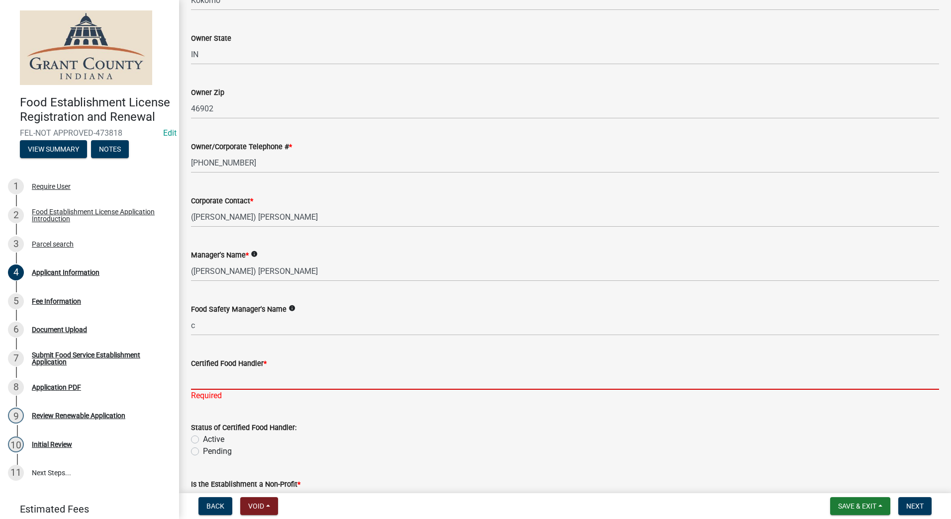
click at [211, 375] on input "Certified Food Handler *" at bounding box center [565, 379] width 748 height 20
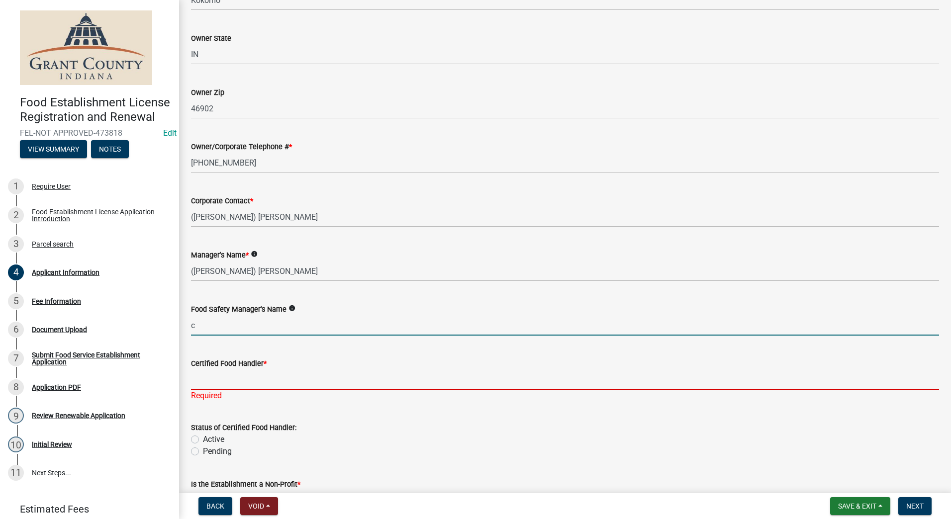
click at [219, 327] on input "c" at bounding box center [565, 325] width 748 height 20
click at [205, 375] on input "Certified Food Handler *" at bounding box center [565, 379] width 748 height 20
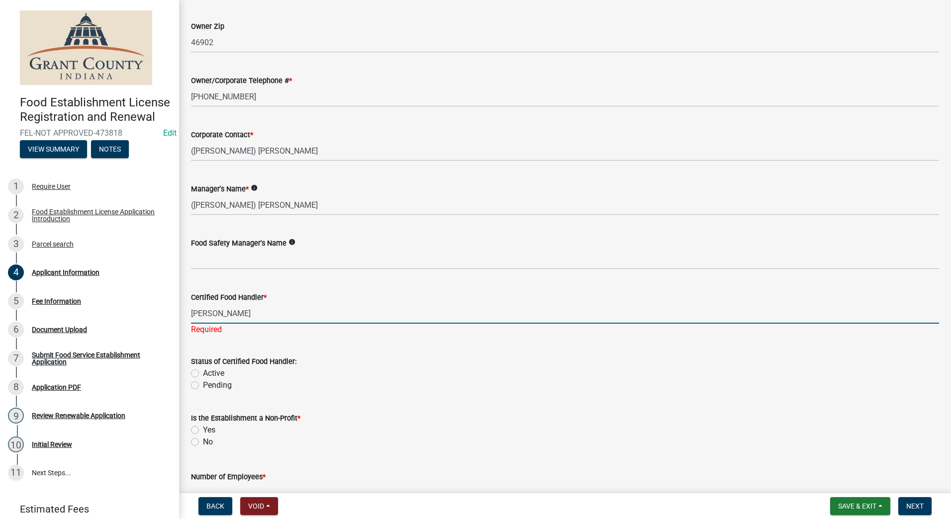
scroll to position [994, 0]
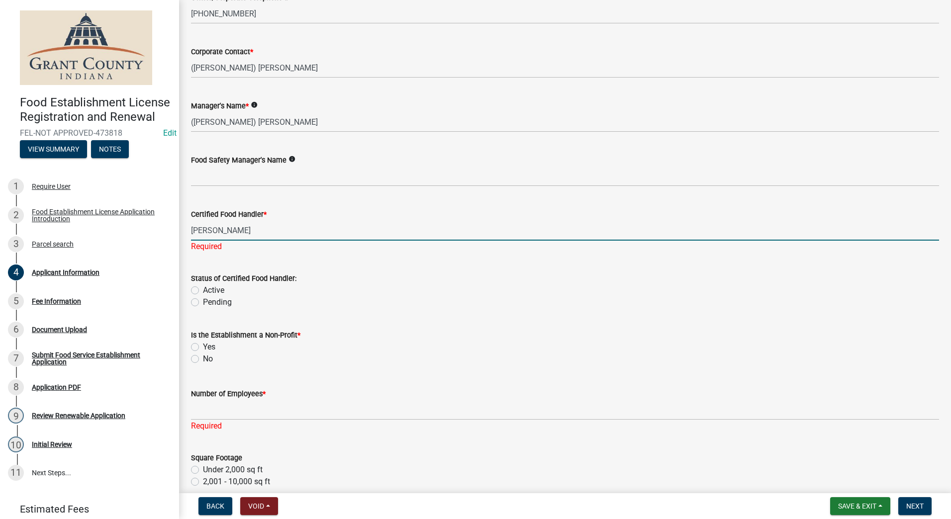
type input "[PERSON_NAME]"
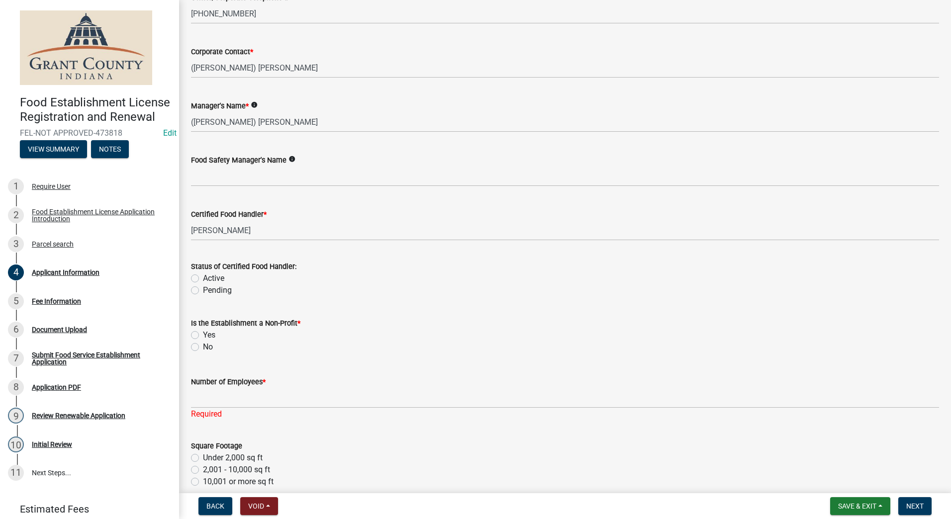
click at [193, 289] on div "Status of Certified Food Handler: Active Pending" at bounding box center [565, 279] width 748 height 36
click at [203, 279] on label "Active" at bounding box center [213, 278] width 21 height 12
click at [203, 279] on input "Active" at bounding box center [206, 275] width 6 height 6
radio input "true"
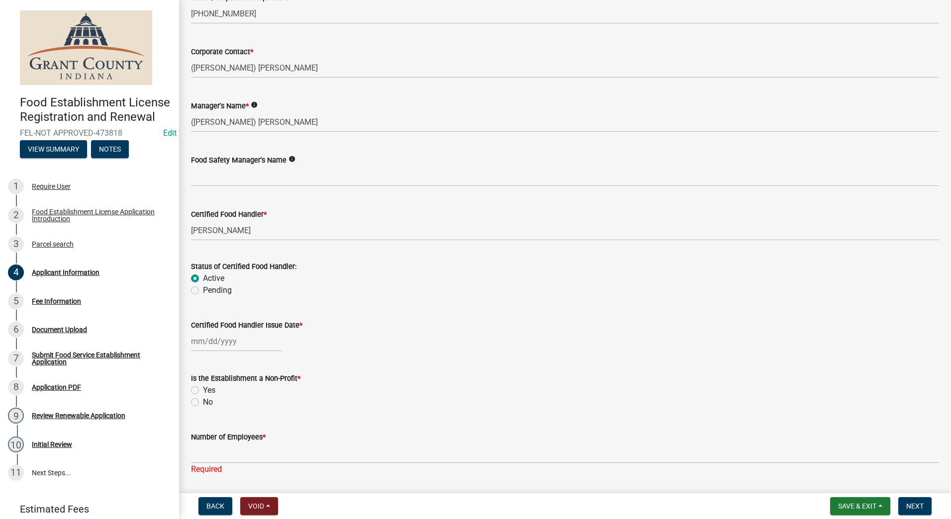
select select "9"
select select "2025"
click at [234, 339] on div "[PERSON_NAME] Feb Mar Apr [PERSON_NAME][DATE] Oct Nov [DATE] 1526 1527 1528 152…" at bounding box center [236, 341] width 91 height 20
click at [202, 364] on span "Previous month" at bounding box center [200, 361] width 7 height 7
select select "8"
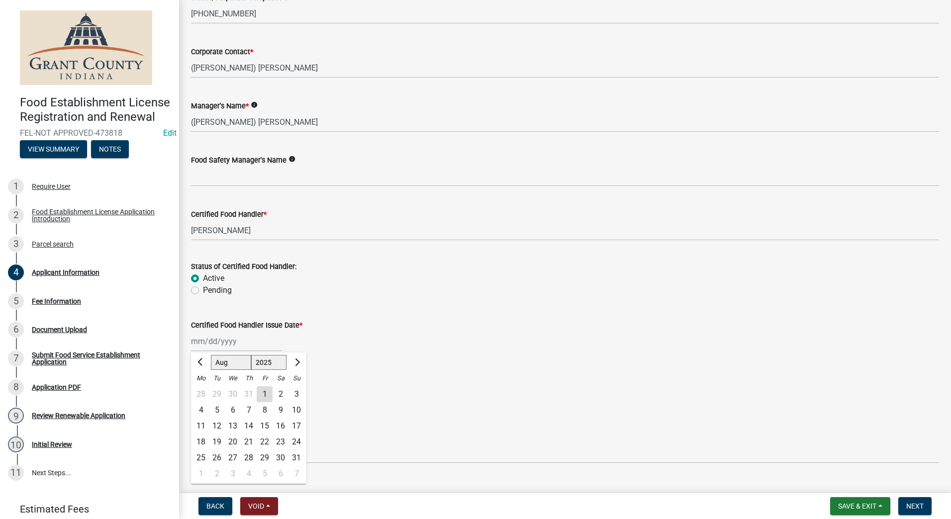
click at [201, 443] on div "18" at bounding box center [201, 442] width 16 height 16
type input "[DATE]"
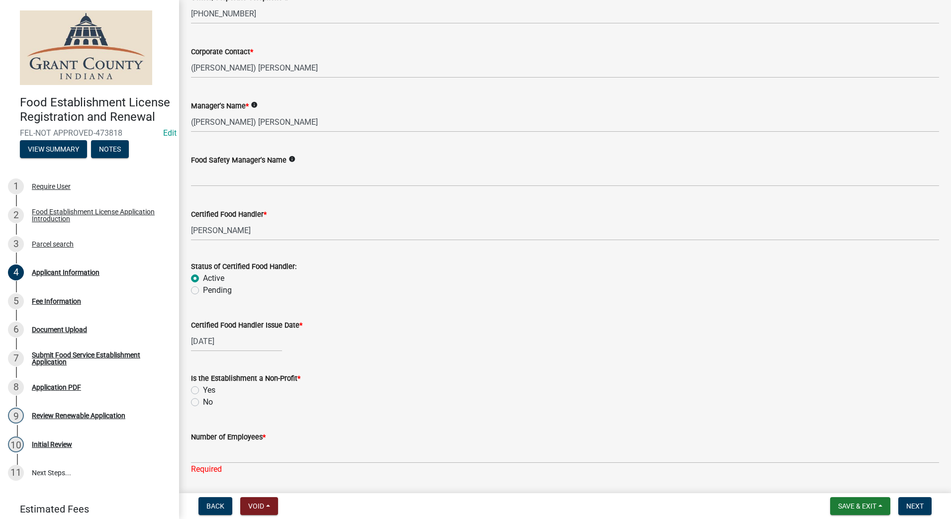
click at [203, 402] on label "No" at bounding box center [208, 402] width 10 height 12
click at [203, 402] on input "No" at bounding box center [206, 399] width 6 height 6
radio input "true"
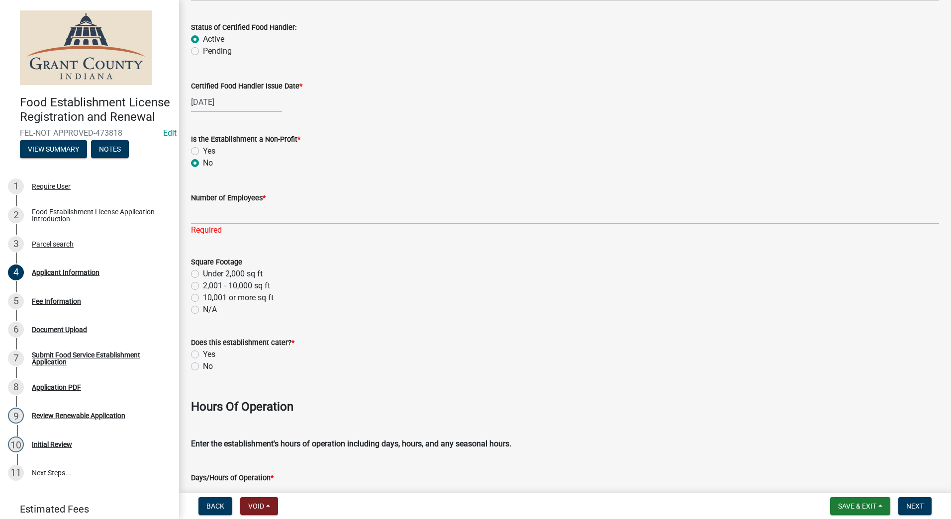
scroll to position [1243, 0]
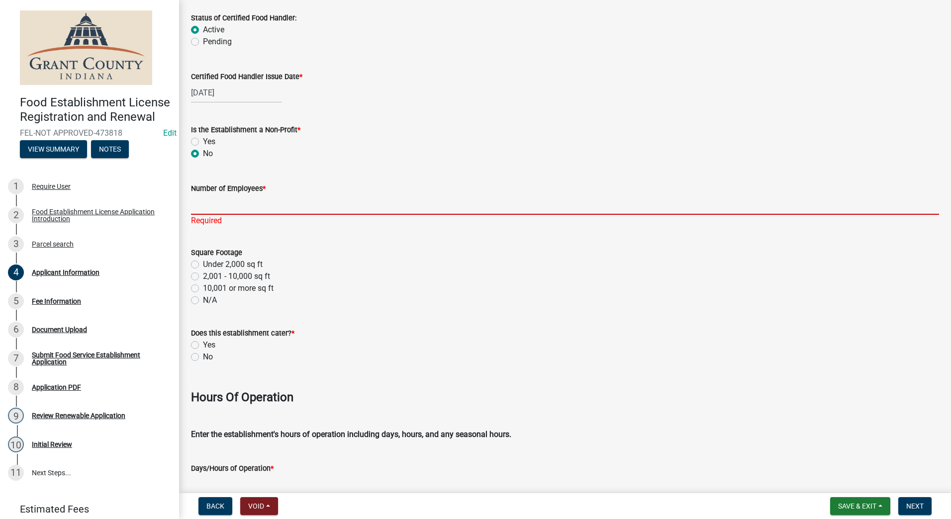
click at [236, 207] on input "Number of Employees *" at bounding box center [565, 204] width 748 height 20
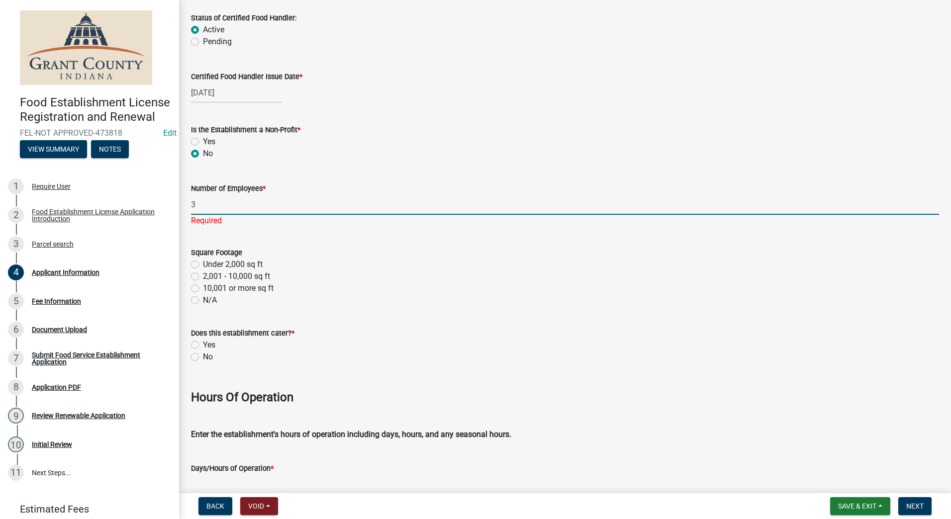
click at [301, 208] on input "3" at bounding box center [565, 204] width 748 height 20
type input "3"
click at [196, 263] on div "Square Footage Under 2,000 sq ft 2,001 - 10,000 sq ft 10,001 or more sq ft N/A" at bounding box center [565, 277] width 748 height 60
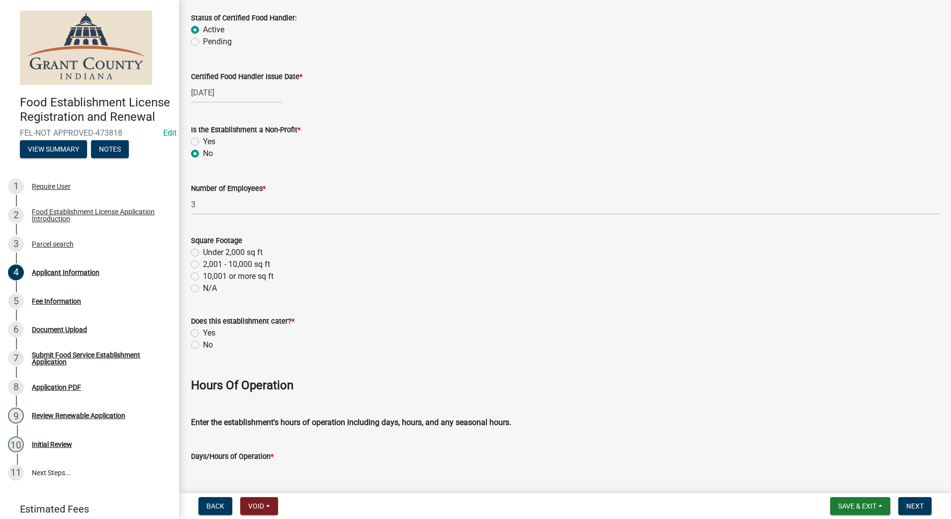
click at [203, 345] on label "No" at bounding box center [208, 345] width 10 height 12
click at [203, 345] on input "No" at bounding box center [206, 342] width 6 height 6
radio input "true"
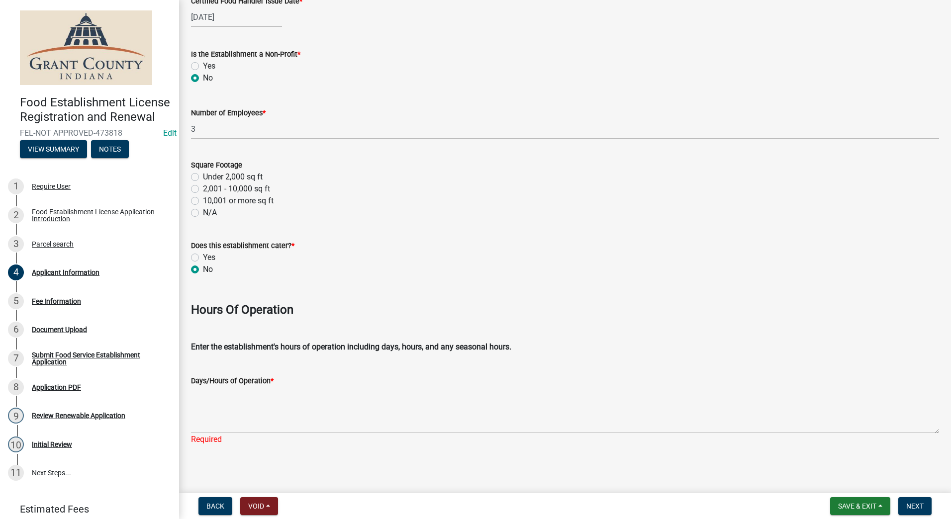
scroll to position [1321, 0]
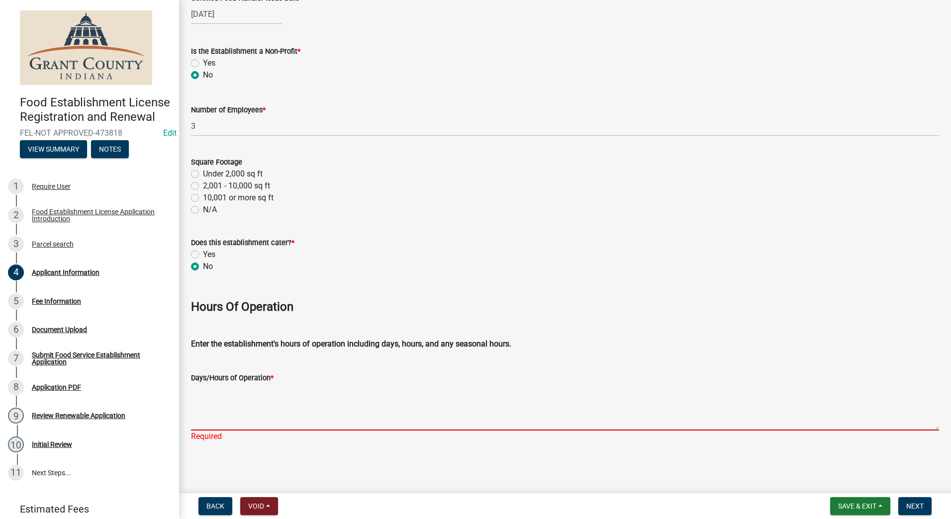
click at [241, 406] on textarea "Days/Hours of Operation *" at bounding box center [565, 407] width 748 height 47
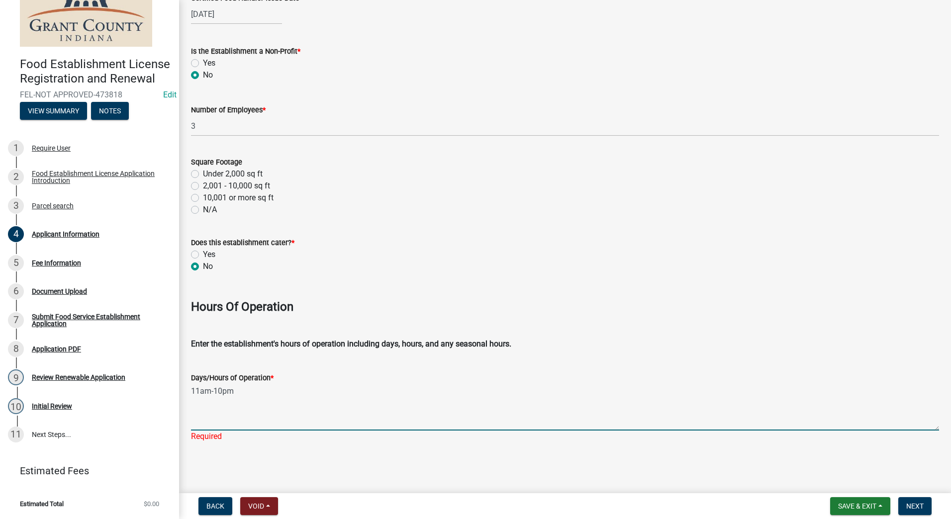
scroll to position [53, 0]
type textarea "11am-10pm"
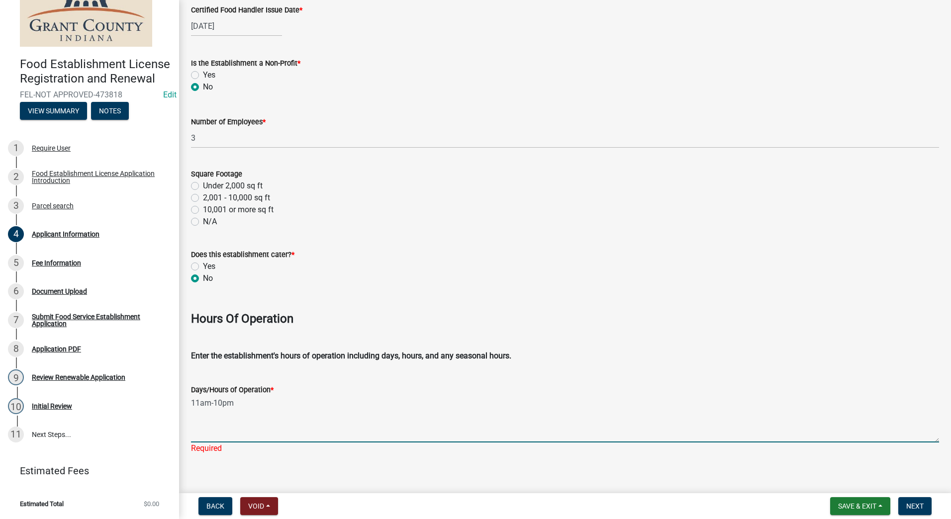
click at [254, 444] on wm-data-entity-input "Days/Hours of Operation * 11am-10pm Required" at bounding box center [565, 416] width 748 height 92
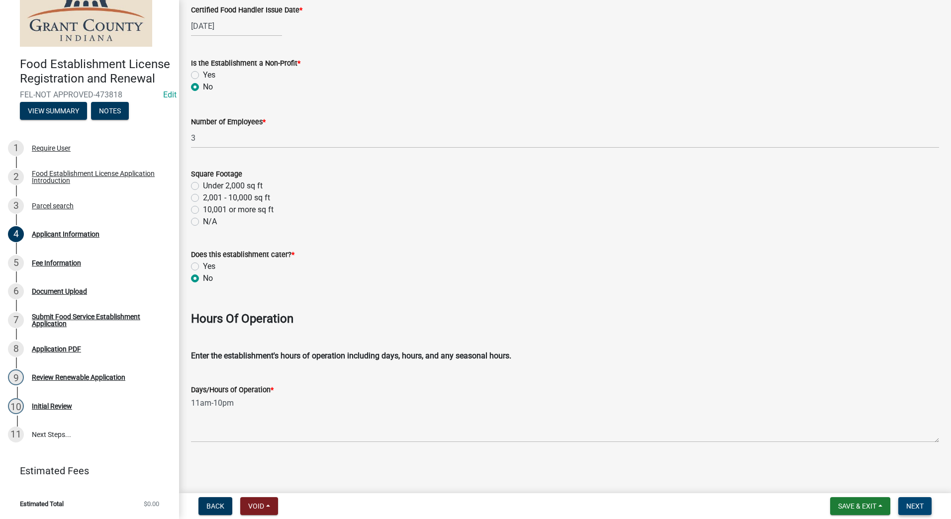
click at [906, 505] on span "Next" at bounding box center [914, 506] width 17 height 8
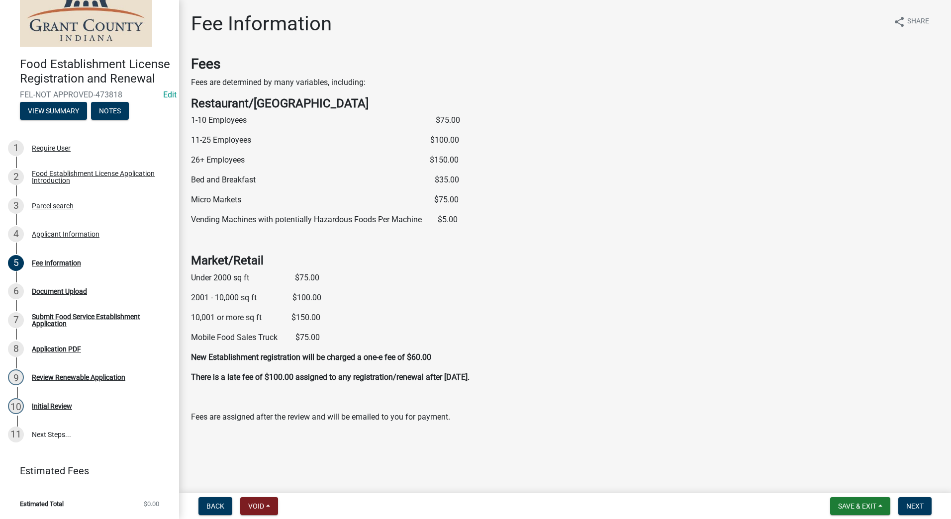
scroll to position [0, 0]
click at [916, 500] on button "Next" at bounding box center [914, 506] width 33 height 18
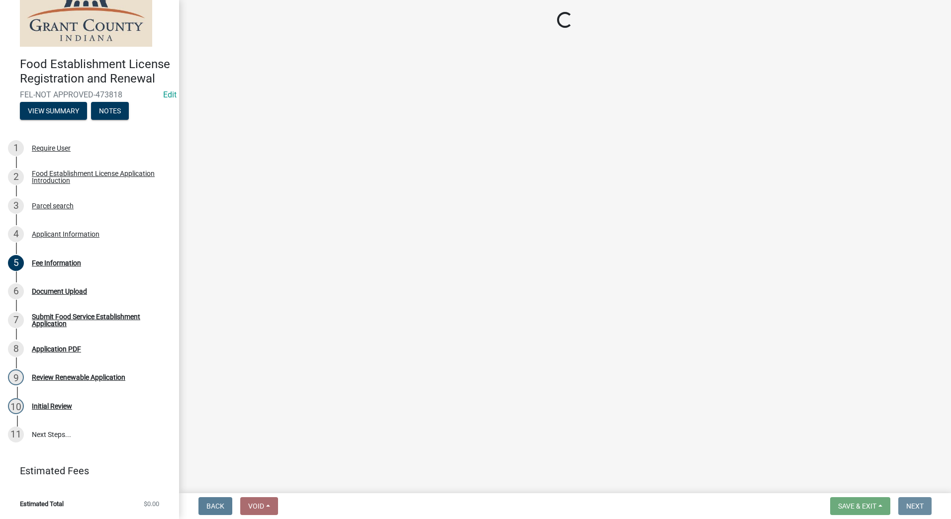
scroll to position [0, 0]
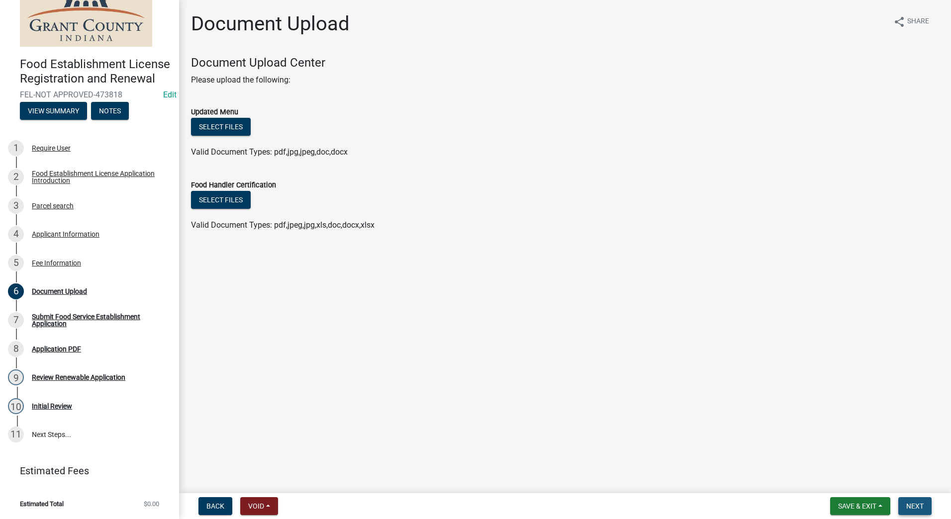
click at [912, 507] on span "Next" at bounding box center [914, 506] width 17 height 8
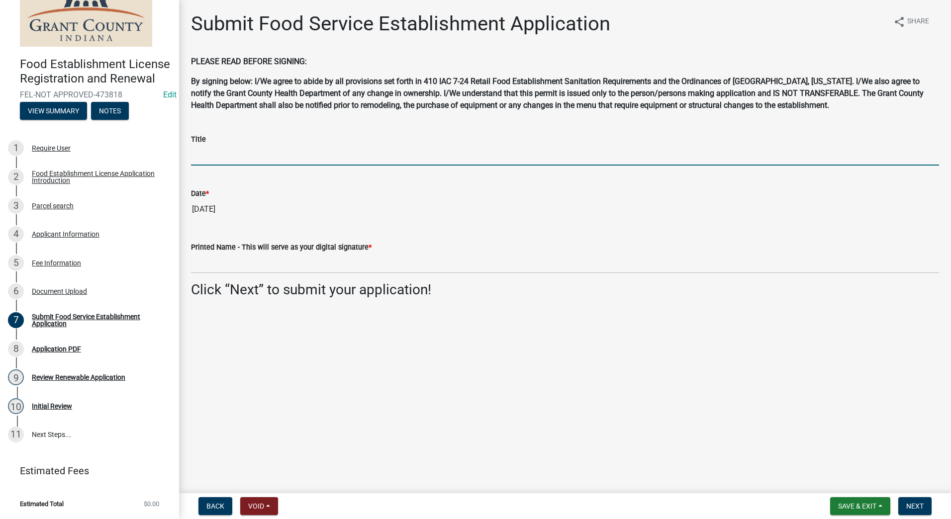
click at [282, 151] on input "Title" at bounding box center [565, 155] width 748 height 20
type input "Owner"
click at [283, 397] on main "Submit Food Service Establishment Application share Share PLEASE READ BEFORE SI…" at bounding box center [565, 244] width 772 height 489
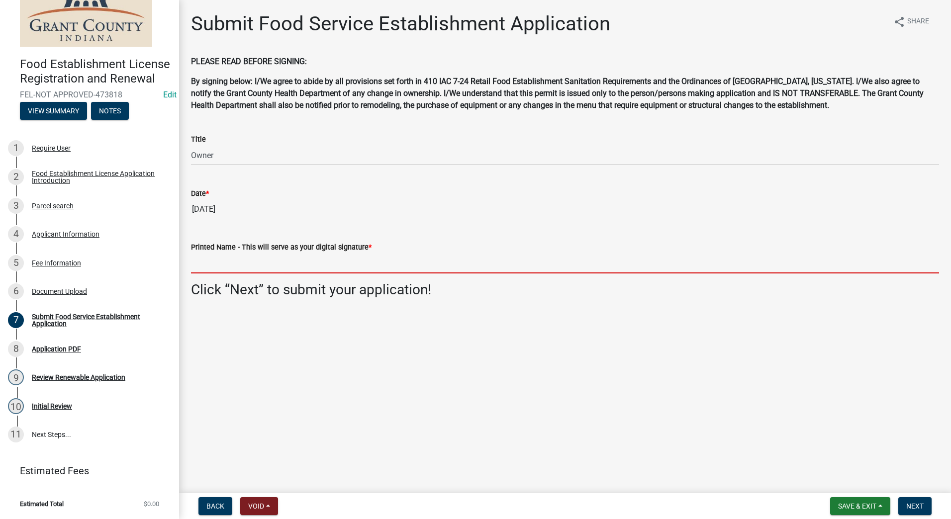
click at [260, 264] on input "Printed Name - This will serve as your digital signature *" at bounding box center [565, 263] width 748 height 20
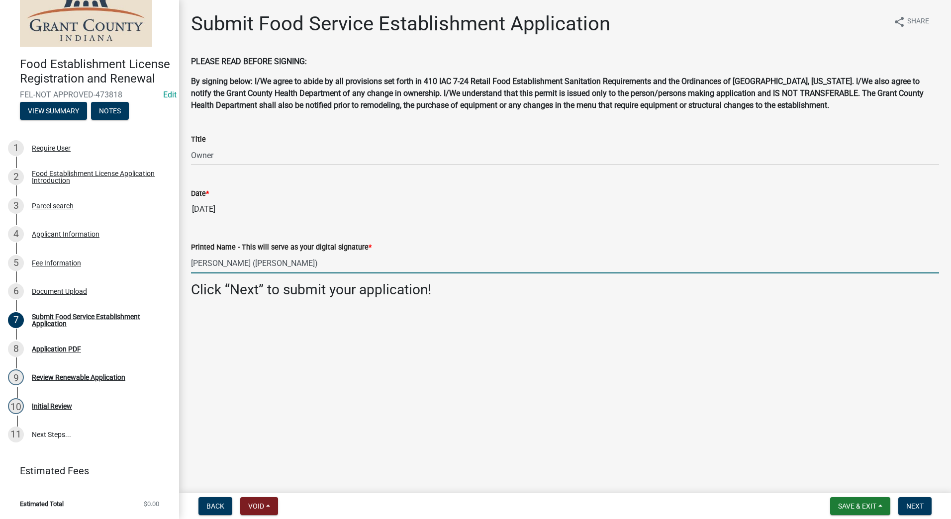
type input "[PERSON_NAME] ([PERSON_NAME])"
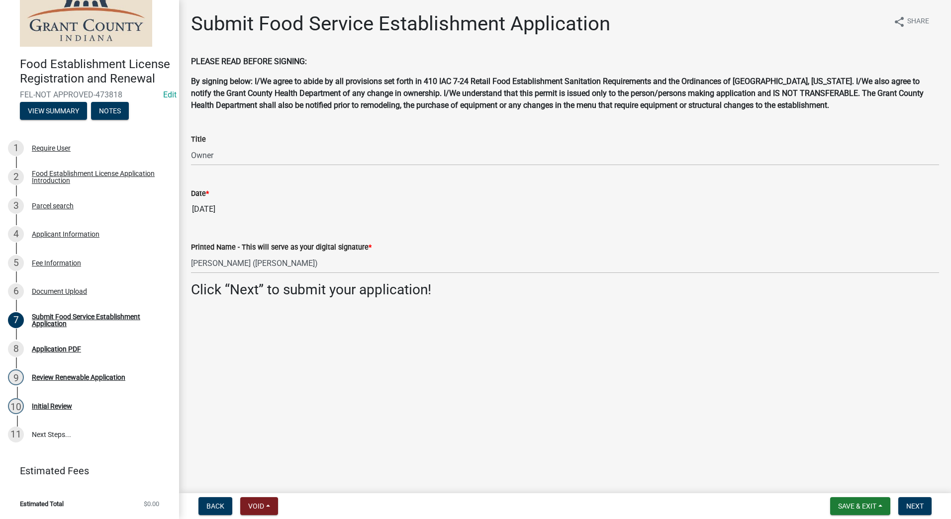
click at [315, 362] on main "Submit Food Service Establishment Application share Share PLEASE READ BEFORE SI…" at bounding box center [565, 244] width 772 height 489
click at [903, 504] on button "Next" at bounding box center [914, 506] width 33 height 18
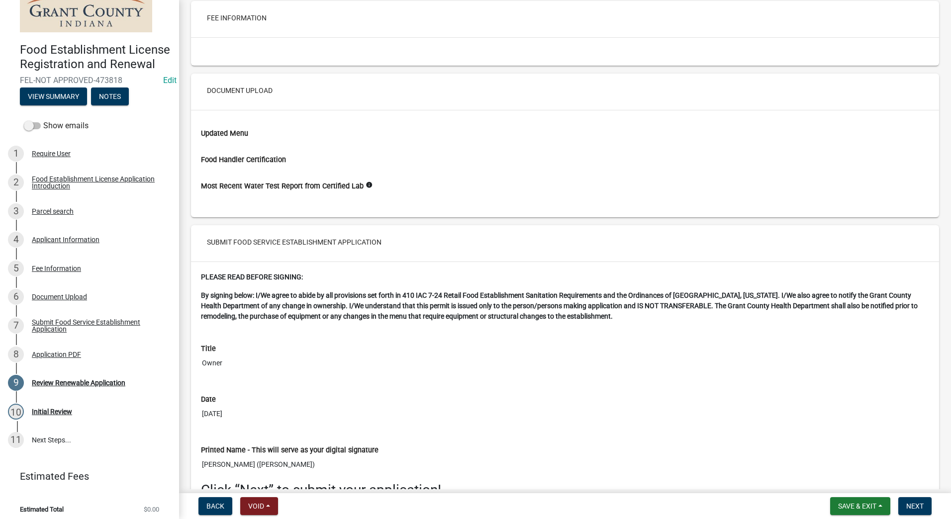
scroll to position [2433, 0]
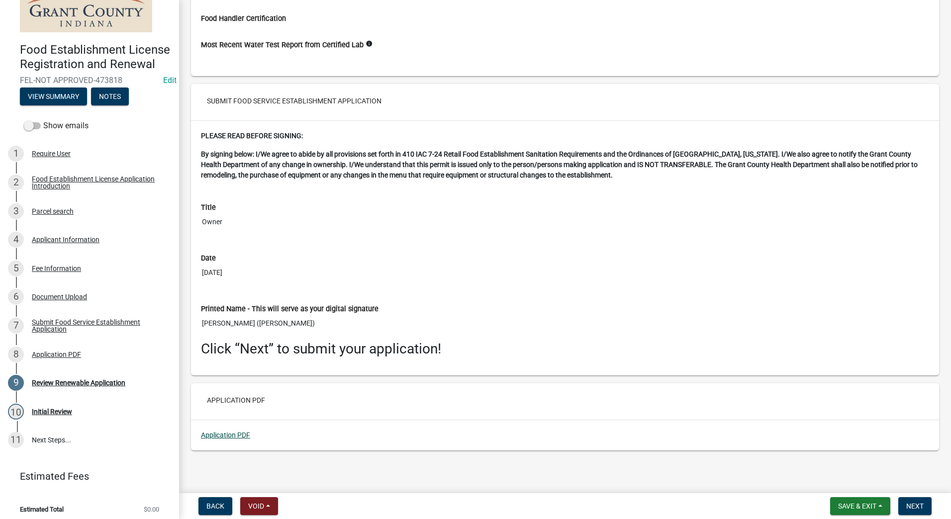
click at [229, 433] on link "Application PDF" at bounding box center [225, 435] width 49 height 8
click at [922, 502] on span "Next" at bounding box center [914, 506] width 17 height 8
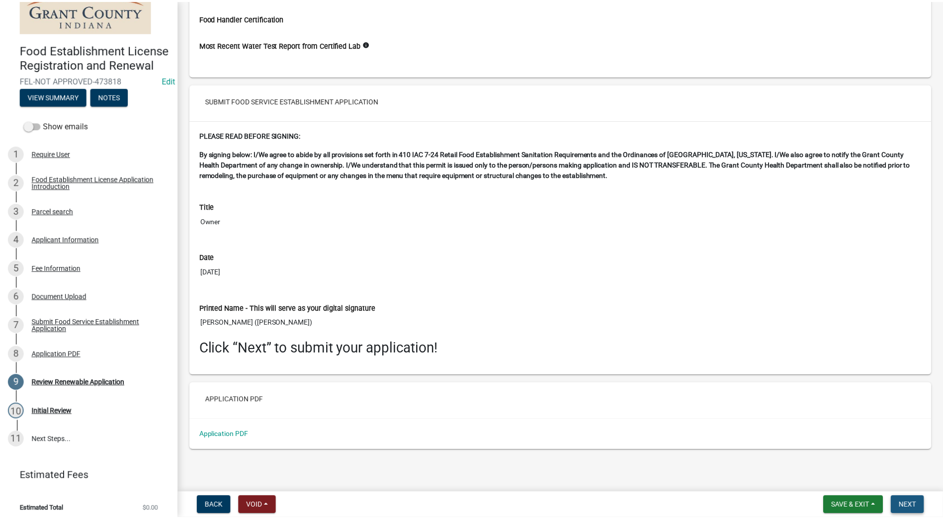
scroll to position [0, 0]
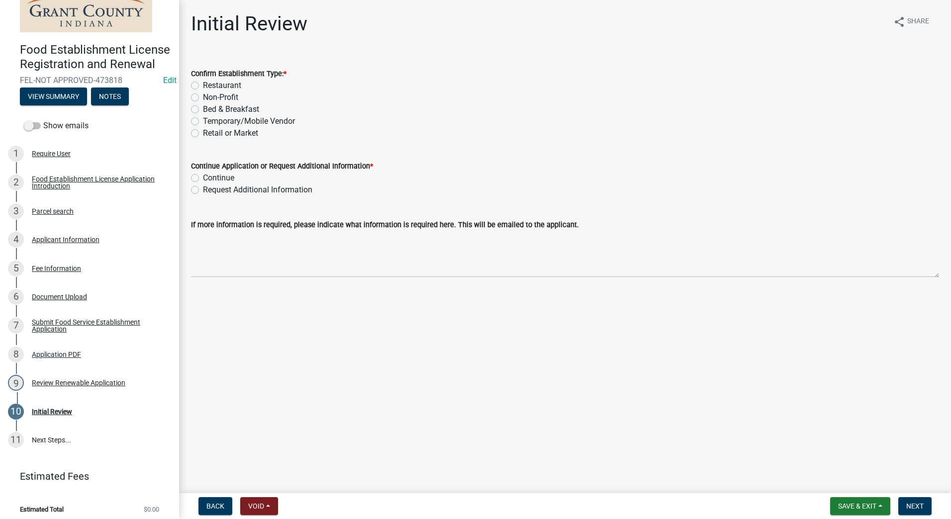
click at [203, 85] on label "Restaurant" at bounding box center [222, 86] width 38 height 12
click at [203, 85] on input "Restaurant" at bounding box center [206, 83] width 6 height 6
radio input "true"
click at [203, 176] on label "Continue" at bounding box center [218, 178] width 31 height 12
click at [203, 176] on input "Continue" at bounding box center [206, 175] width 6 height 6
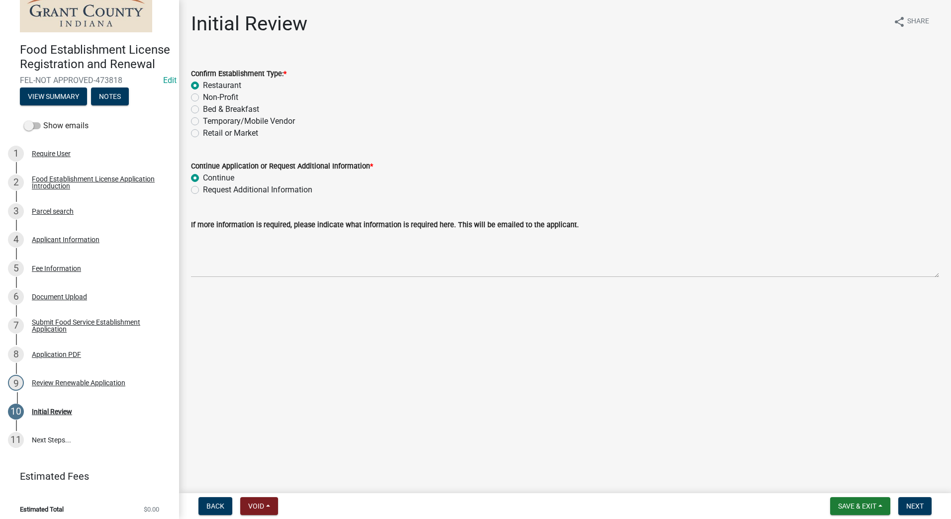
radio input "true"
click at [275, 359] on main "Initial Review share Share Confirm Establishment Type: * Restaurant Non-Profit …" at bounding box center [565, 244] width 772 height 489
click at [913, 500] on button "Next" at bounding box center [914, 506] width 33 height 18
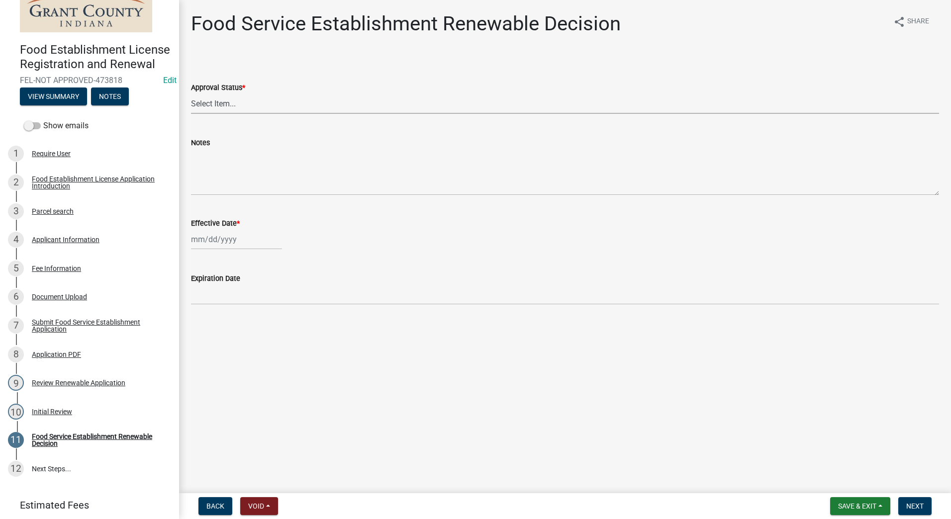
click at [234, 97] on select "Select Item... Approved Denied" at bounding box center [565, 103] width 748 height 20
click at [191, 93] on select "Select Item... Approved Denied" at bounding box center [565, 103] width 748 height 20
select select "f8bc5ebe-de22-4857-900a-5f4c078c3457"
click at [246, 238] on div at bounding box center [236, 239] width 91 height 20
select select "9"
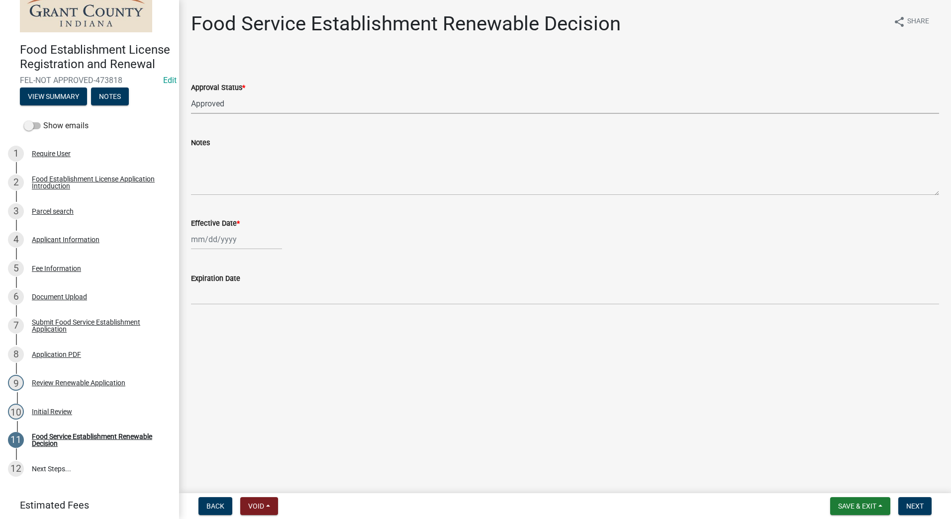
select select "2025"
click at [250, 290] on div "4" at bounding box center [249, 292] width 16 height 16
type input "[DATE]"
click at [318, 381] on main "Food Service Establishment Renewable Decision share Share Approval Status * Sel…" at bounding box center [565, 244] width 772 height 489
click at [918, 500] on button "Next" at bounding box center [914, 506] width 33 height 18
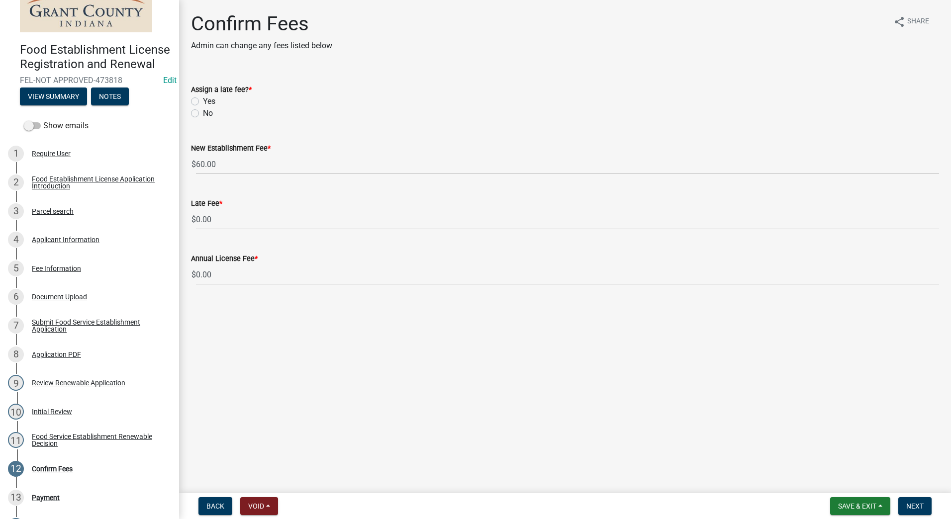
click at [203, 114] on label "No" at bounding box center [208, 113] width 10 height 12
click at [203, 114] on input "No" at bounding box center [206, 110] width 6 height 6
radio input "true"
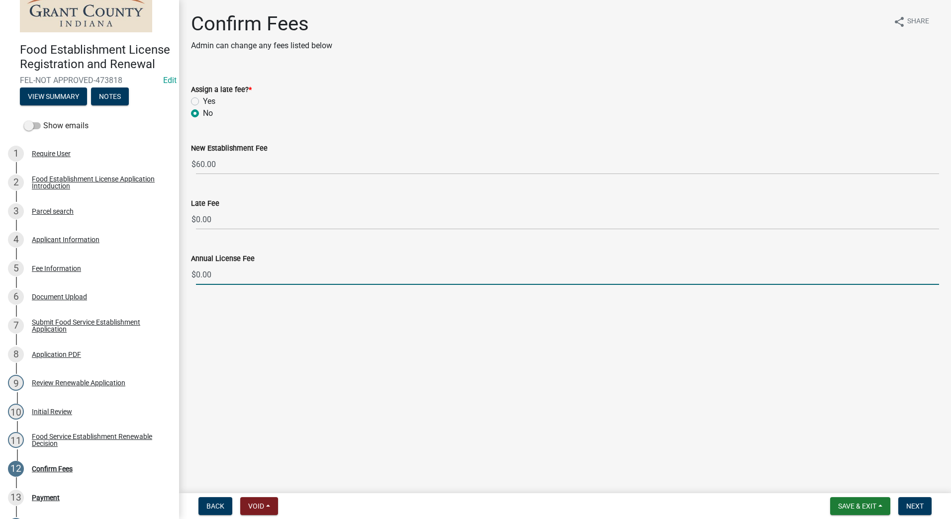
click at [239, 277] on input "0.00" at bounding box center [567, 274] width 743 height 20
click at [935, 272] on input "1" at bounding box center [567, 274] width 743 height 20
click at [935, 272] on input "2" at bounding box center [567, 274] width 743 height 20
click at [935, 272] on input "3" at bounding box center [567, 274] width 743 height 20
click at [935, 272] on input "4" at bounding box center [567, 274] width 743 height 20
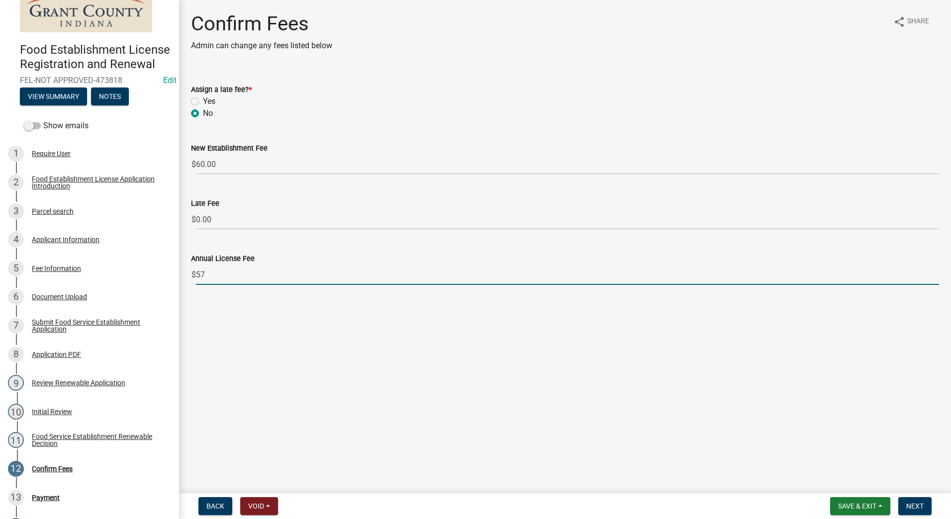
click at [935, 272] on input "57" at bounding box center [567, 274] width 743 height 20
click at [935, 272] on input "80" at bounding box center [567, 274] width 743 height 20
click at [933, 276] on input "79" at bounding box center [567, 274] width 743 height 20
click at [933, 276] on input "78" at bounding box center [567, 274] width 743 height 20
click at [933, 276] on input "77" at bounding box center [567, 274] width 743 height 20
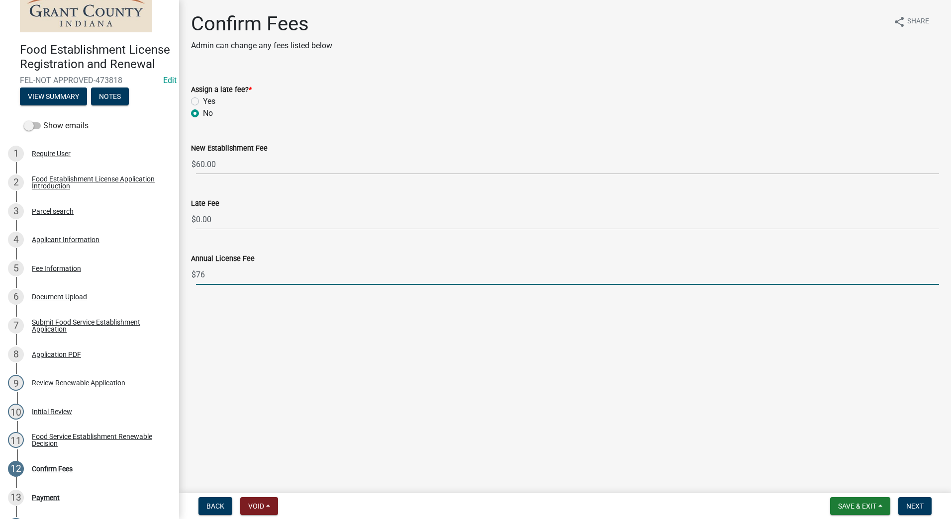
click at [933, 276] on input "76" at bounding box center [567, 274] width 743 height 20
type input "75"
click at [933, 276] on input "75" at bounding box center [567, 274] width 743 height 20
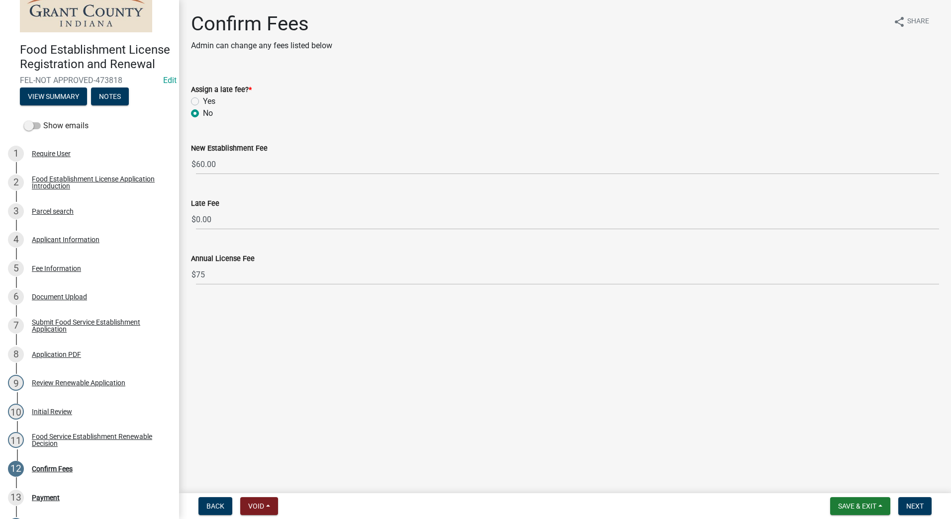
click at [833, 347] on main "Confirm Fees Admin can change any fees listed below share Share Assign a late f…" at bounding box center [565, 244] width 772 height 489
click at [909, 504] on span "Next" at bounding box center [914, 506] width 17 height 8
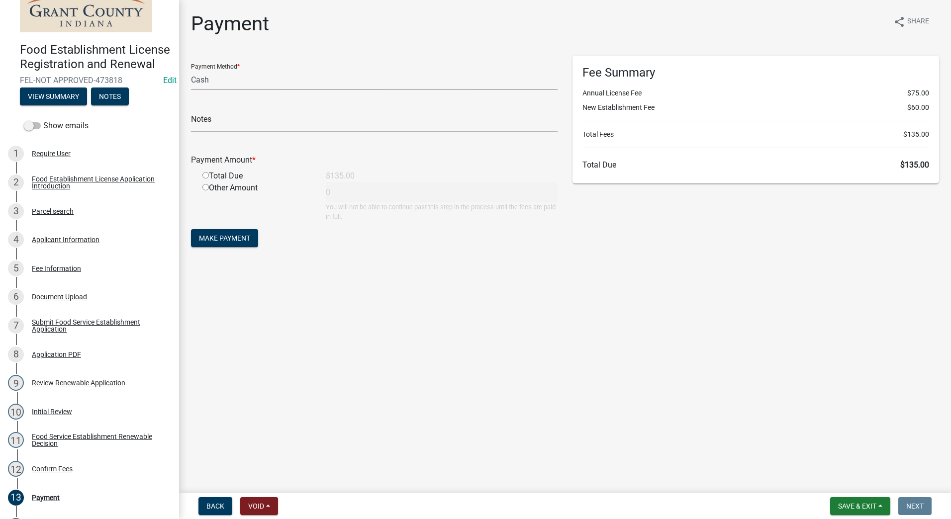
click at [222, 81] on select "Credit Card POS Check Cash" at bounding box center [374, 80] width 366 height 20
select select "0: 2"
click at [191, 70] on select "Credit Card POS Check Cash" at bounding box center [374, 80] width 366 height 20
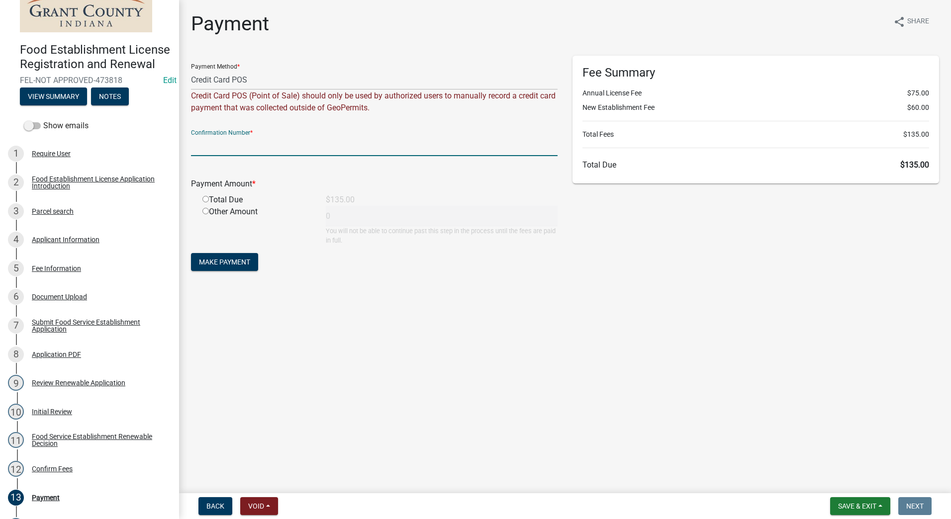
click at [282, 148] on input "text" at bounding box center [374, 146] width 366 height 20
click at [191, 142] on input "14924032" at bounding box center [374, 146] width 366 height 20
click at [256, 145] on input "$60 -14924032" at bounding box center [374, 146] width 366 height 20
click at [275, 140] on input "$60 -14924032 $75-1221" at bounding box center [374, 146] width 366 height 20
type input "$60 -14924032 $75-#1221"
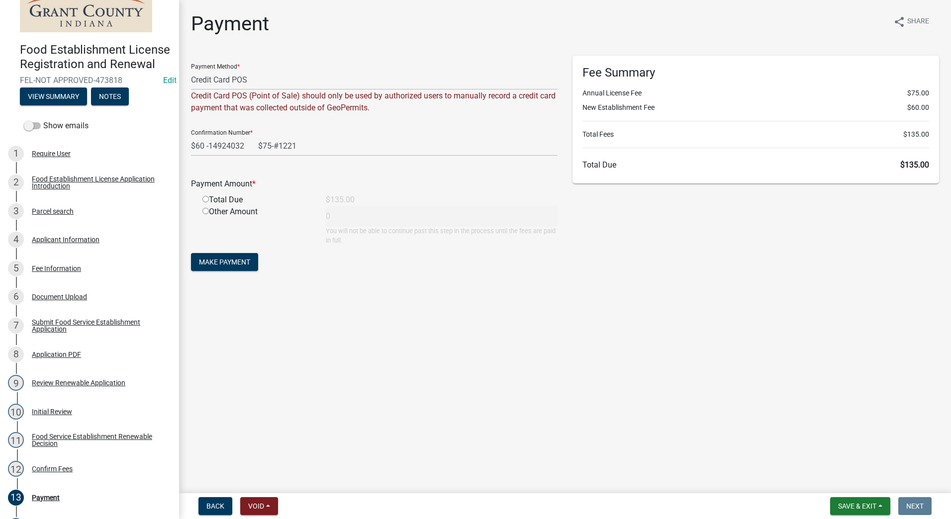
click at [204, 197] on input "radio" at bounding box center [205, 199] width 6 height 6
radio input "true"
type input "135"
click at [213, 258] on span "Make Payment" at bounding box center [224, 262] width 51 height 8
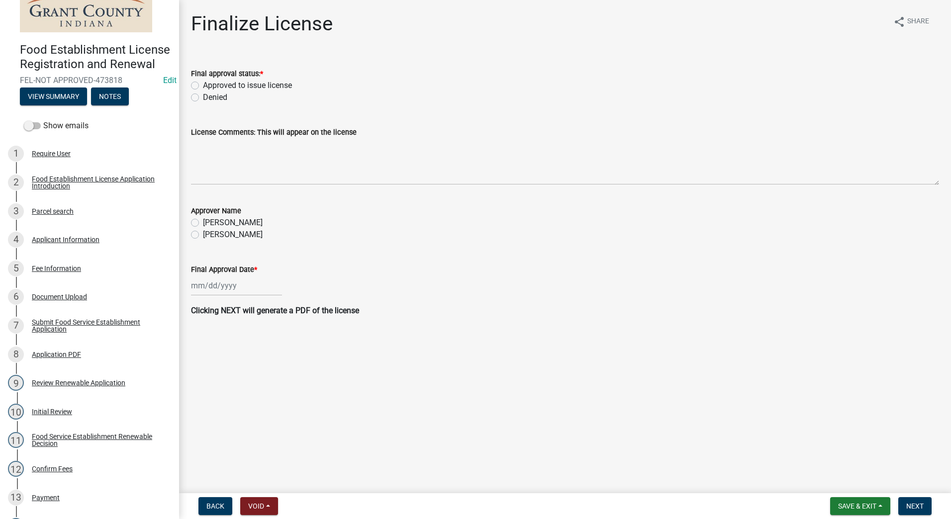
click at [203, 84] on label "Approved to issue license" at bounding box center [247, 86] width 89 height 12
click at [203, 84] on input "Approved to issue license" at bounding box center [206, 83] width 6 height 6
radio input "true"
click at [203, 237] on label "[PERSON_NAME]" at bounding box center [233, 235] width 60 height 12
click at [203, 235] on input "[PERSON_NAME]" at bounding box center [206, 232] width 6 height 6
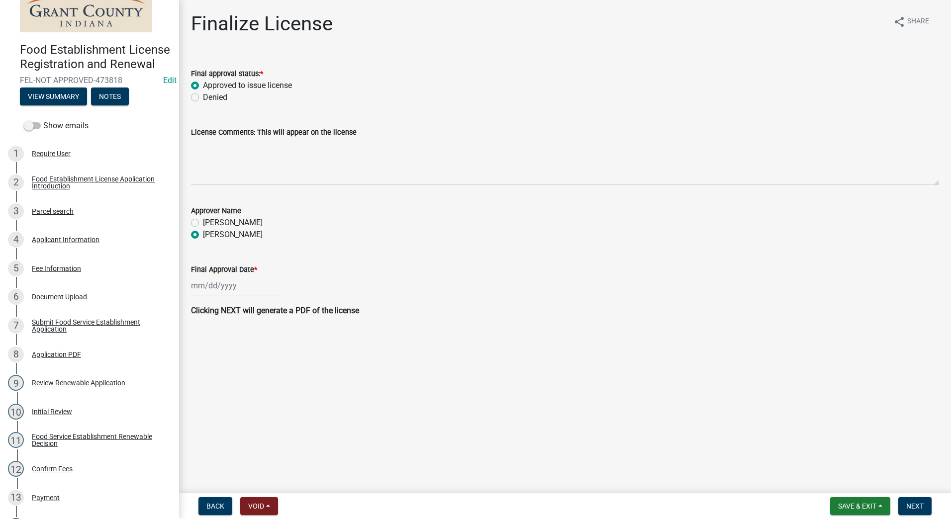
radio input "true"
select select "9"
select select "2025"
click at [226, 291] on div "[PERSON_NAME] Feb Mar Apr [PERSON_NAME][DATE] Oct Nov [DATE] 1526 1527 1528 152…" at bounding box center [236, 285] width 91 height 20
click at [252, 342] on div "4" at bounding box center [249, 339] width 16 height 16
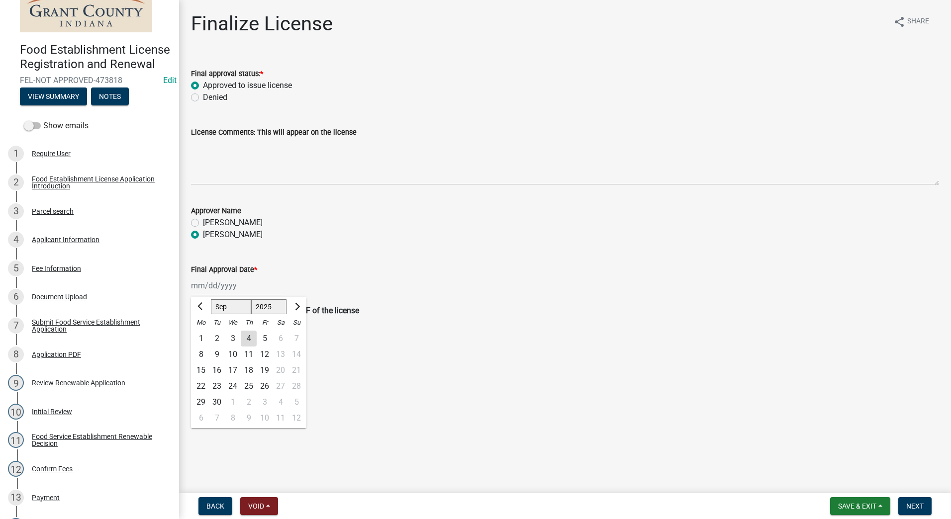
type input "[DATE]"
click at [597, 371] on main "Finalize License share Share Final approval status: * Approved to issue license…" at bounding box center [565, 244] width 772 height 489
drag, startPoint x: 913, startPoint y: 505, endPoint x: 910, endPoint y: 501, distance: 5.4
click at [913, 504] on span "Next" at bounding box center [914, 506] width 17 height 8
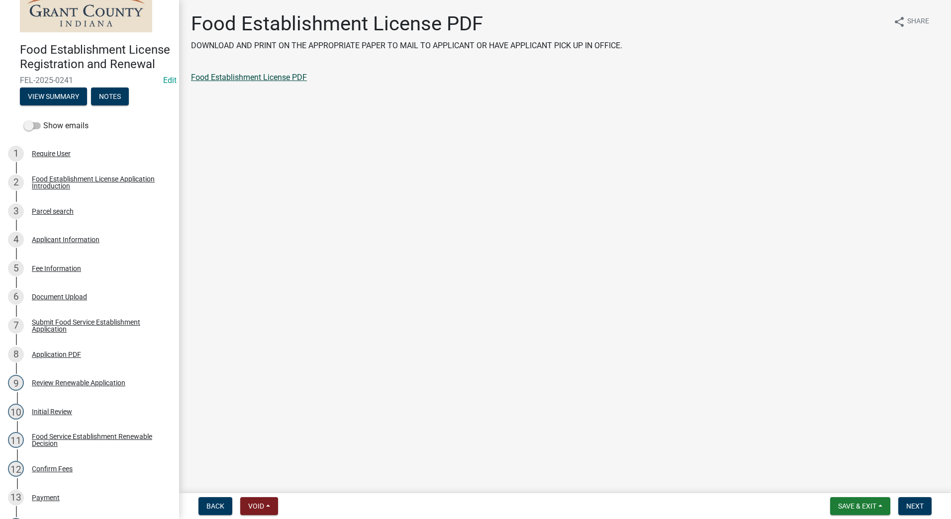
click at [236, 77] on link "Food Establishment License PDF" at bounding box center [249, 77] width 116 height 9
drag, startPoint x: 913, startPoint y: 502, endPoint x: 913, endPoint y: 491, distance: 10.9
click at [913, 498] on button "Next" at bounding box center [914, 506] width 33 height 18
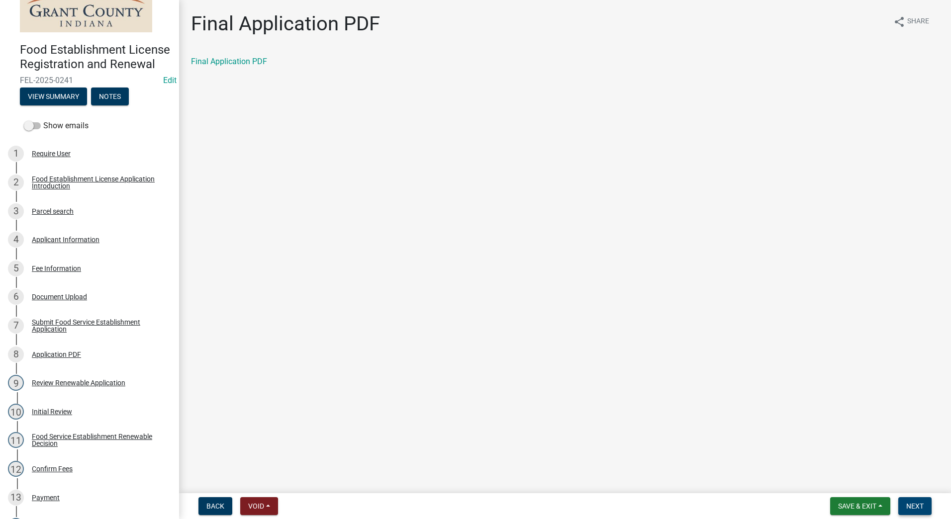
click at [909, 507] on span "Next" at bounding box center [914, 506] width 17 height 8
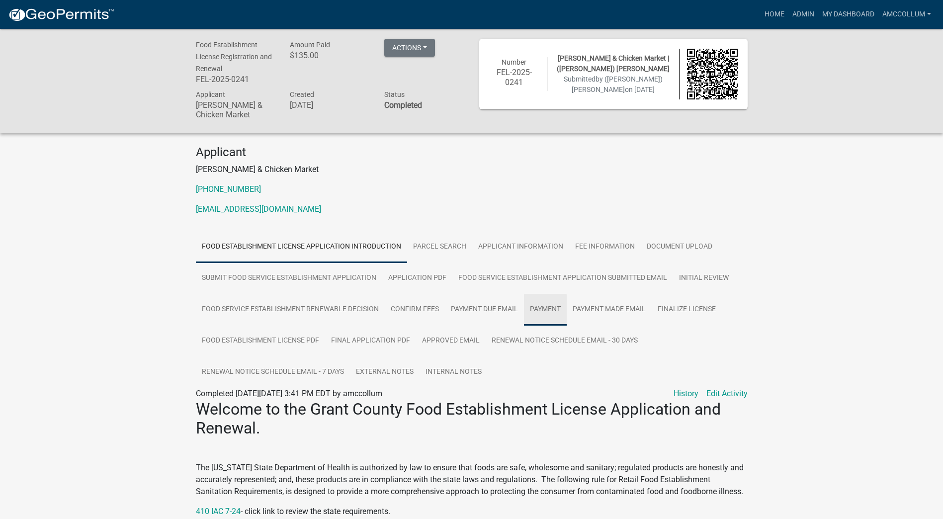
click at [544, 307] on link "Payment" at bounding box center [545, 310] width 43 height 32
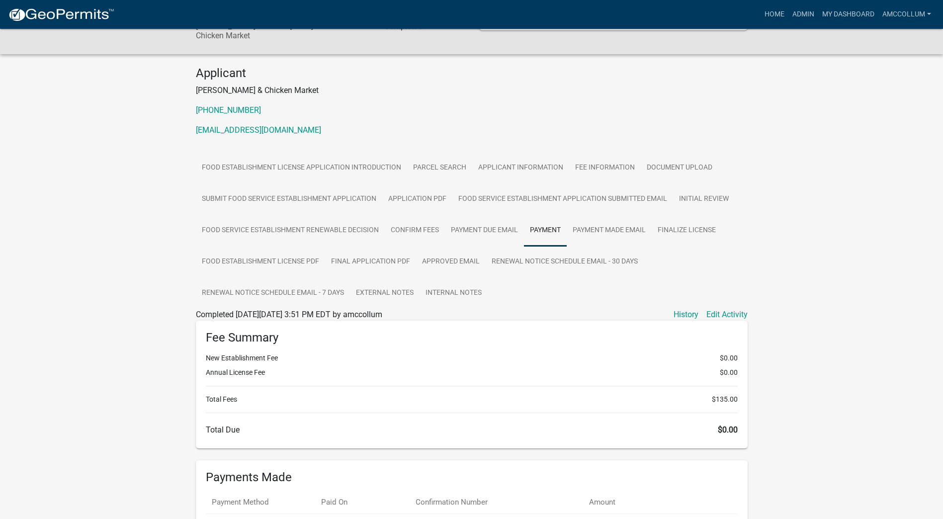
scroll to position [189, 0]
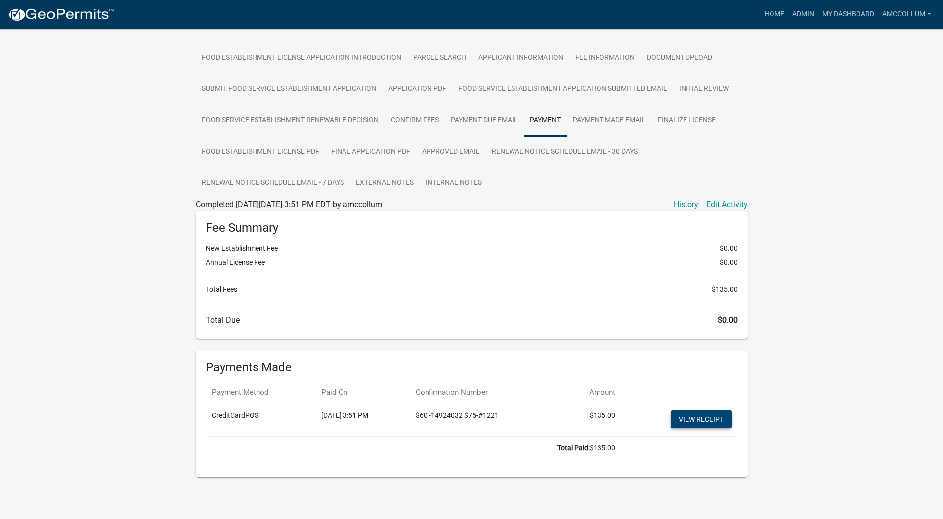
click at [700, 417] on link "View receipt" at bounding box center [701, 419] width 61 height 18
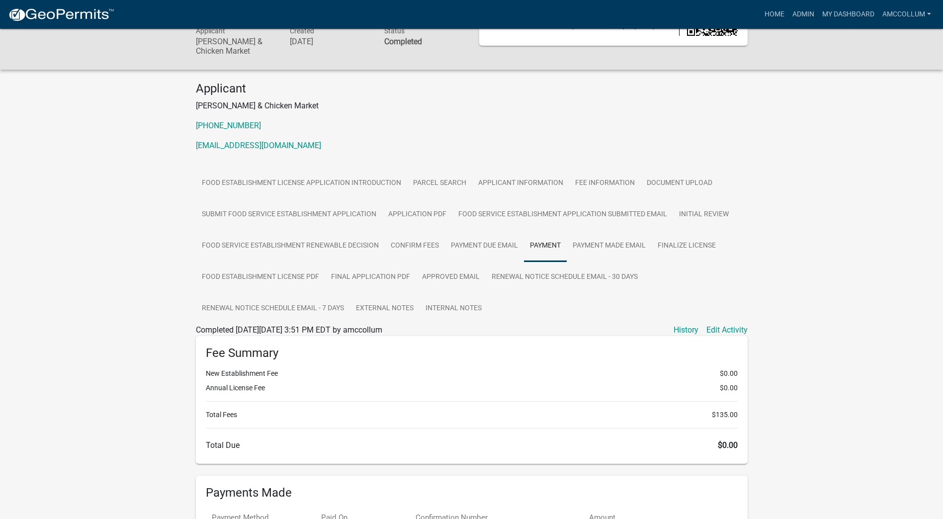
scroll to position [0, 0]
